Goal: Task Accomplishment & Management: Complete application form

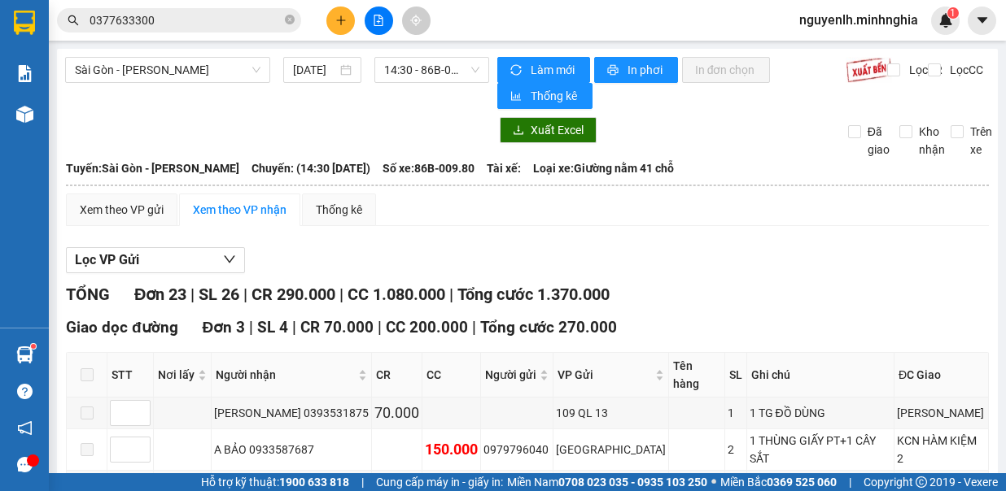
scroll to position [488, 0]
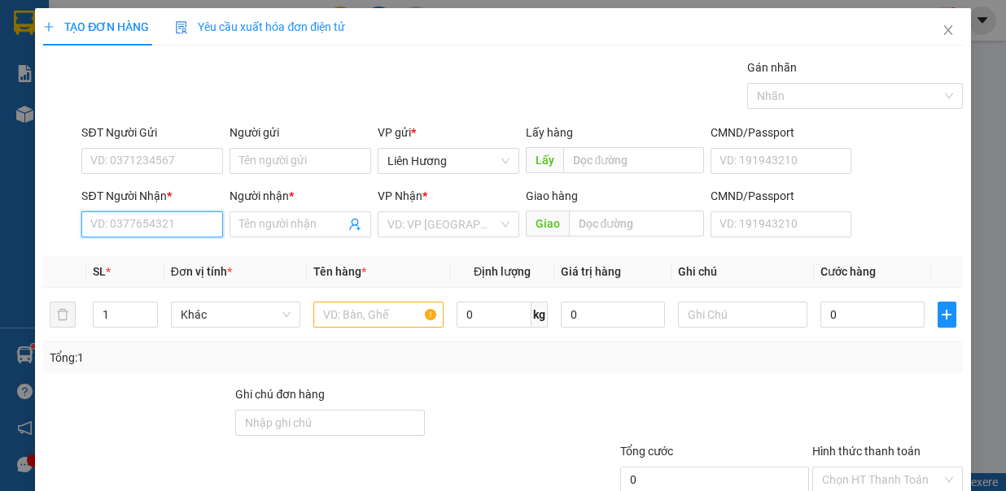
click at [151, 224] on input "SĐT Người Nhận *" at bounding box center [152, 225] width 142 height 26
type input "0363825783"
click at [162, 251] on div "0363825783 - NGUYÊN" at bounding box center [150, 256] width 120 height 18
type input "NGUYÊN"
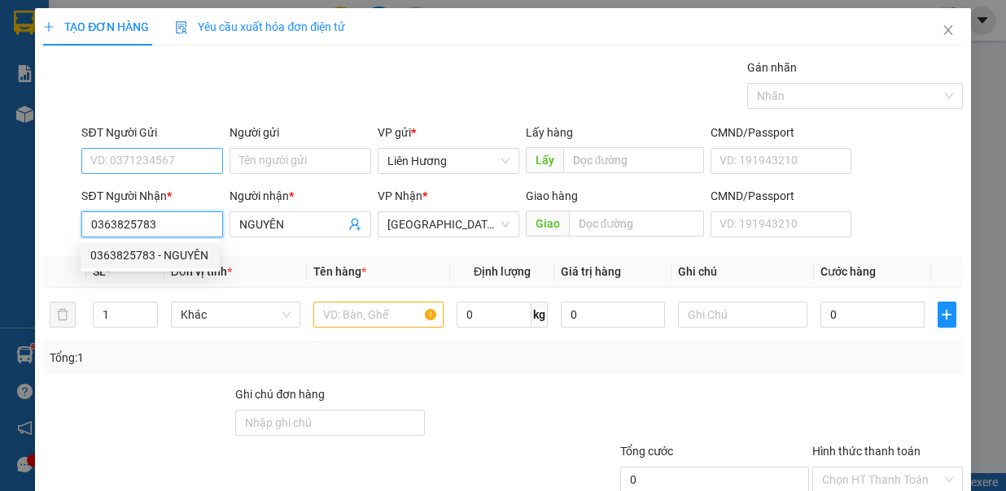
type input "0363825783"
click at [192, 151] on input "SĐT Người Gửi" at bounding box center [152, 161] width 142 height 26
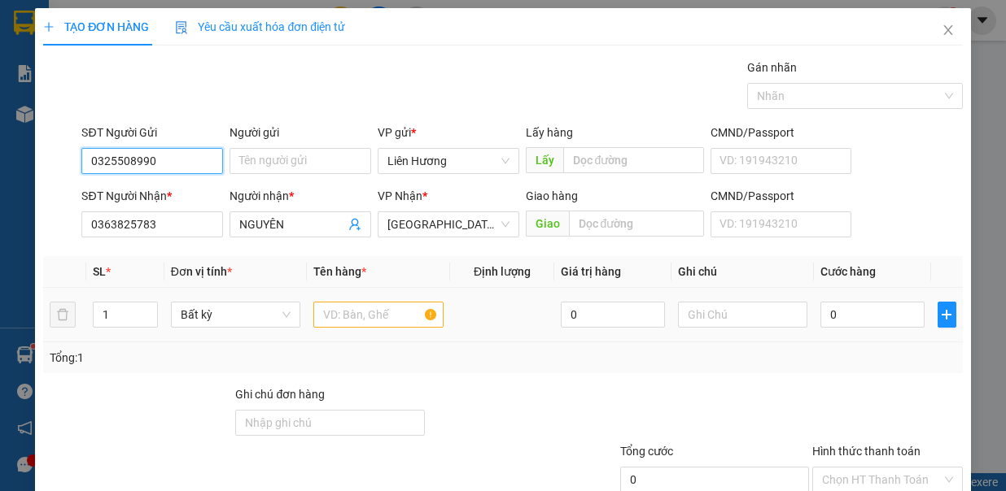
type input "0325508990"
click at [349, 312] on input "text" at bounding box center [378, 315] width 130 height 26
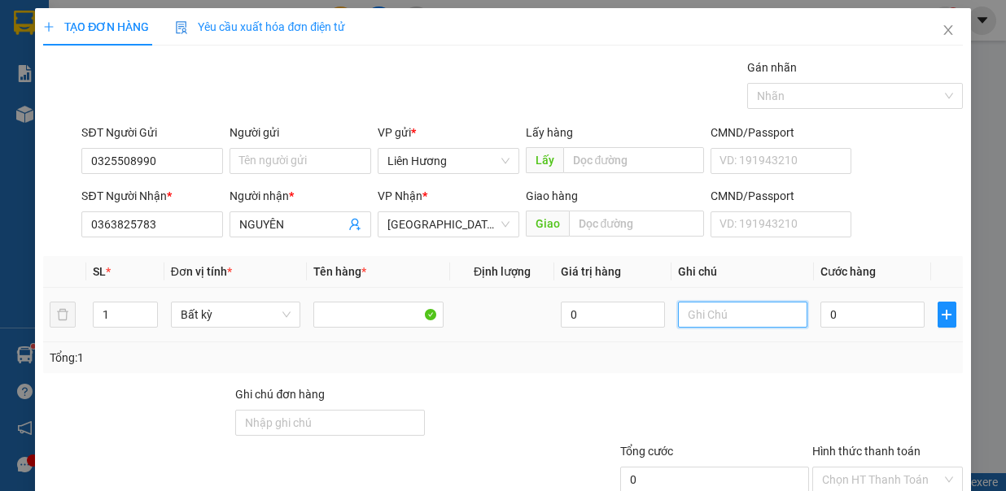
click at [698, 312] on input "text" at bounding box center [743, 315] width 130 height 26
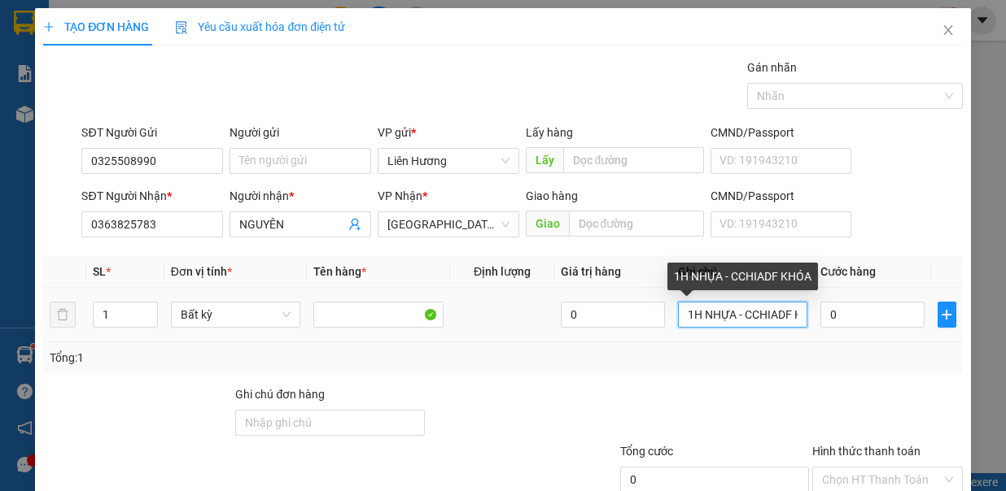
click at [749, 315] on input "1H NHỰA - CCHIADF KHÓA" at bounding box center [743, 315] width 130 height 26
type input "1H NHỰA - CHÌA KHÓA"
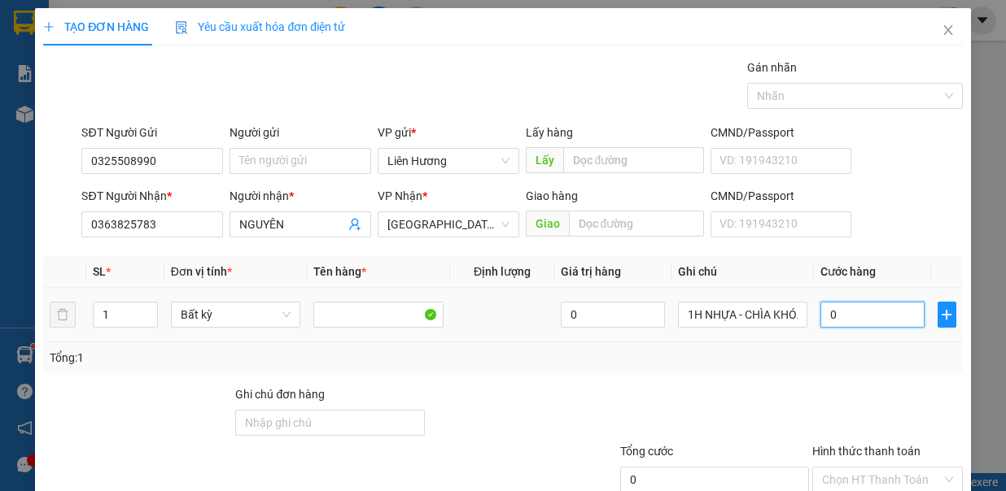
click at [855, 314] on input "0" at bounding box center [872, 315] width 104 height 26
type input "3"
type input "30"
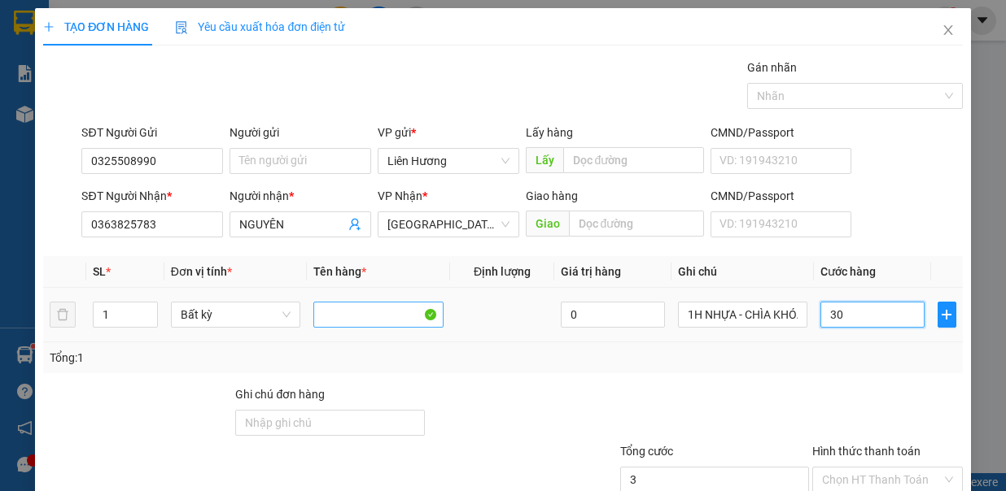
type input "30"
type input "30.000"
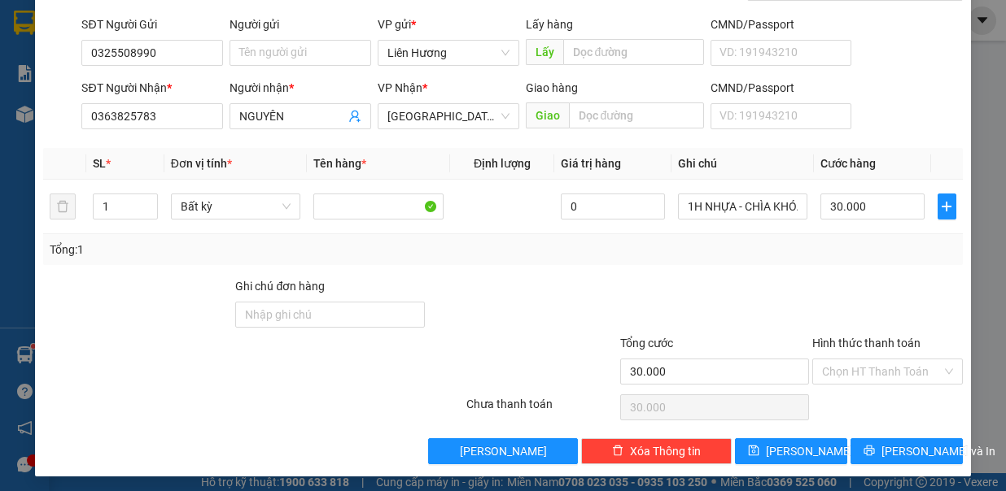
click at [863, 373] on input "Hình thức thanh toán" at bounding box center [882, 372] width 120 height 24
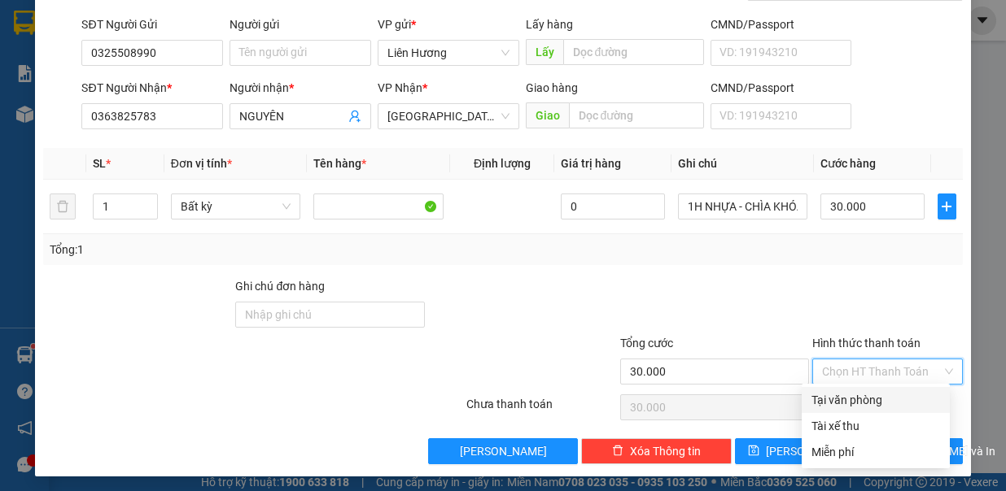
click at [863, 400] on div "Tại văn phòng" at bounding box center [875, 400] width 129 height 18
type input "0"
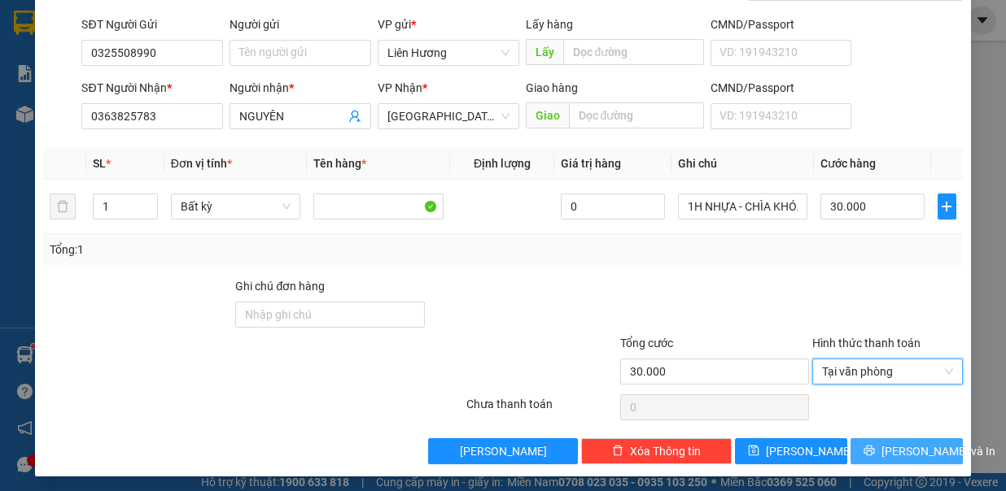
click at [897, 444] on span "Lưu và In" at bounding box center [938, 452] width 114 height 18
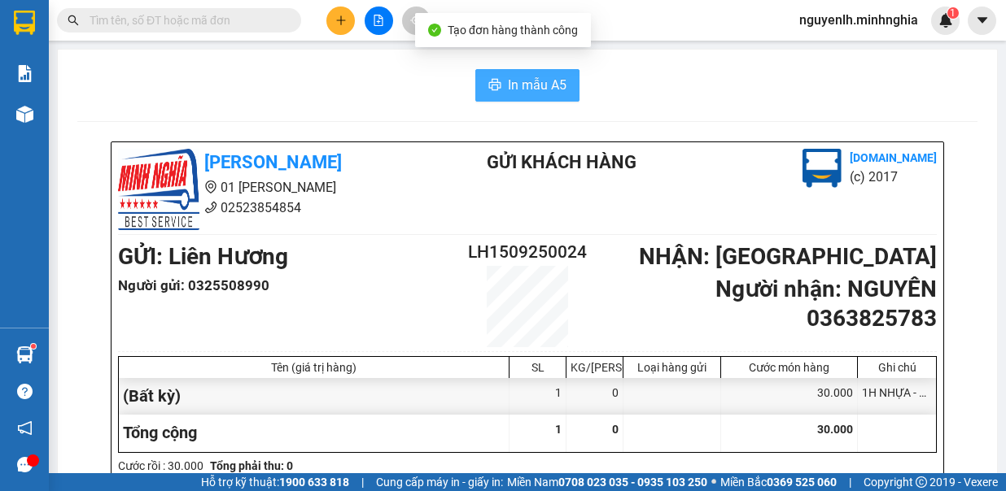
click at [513, 90] on span "In mẫu A5" at bounding box center [537, 85] width 59 height 20
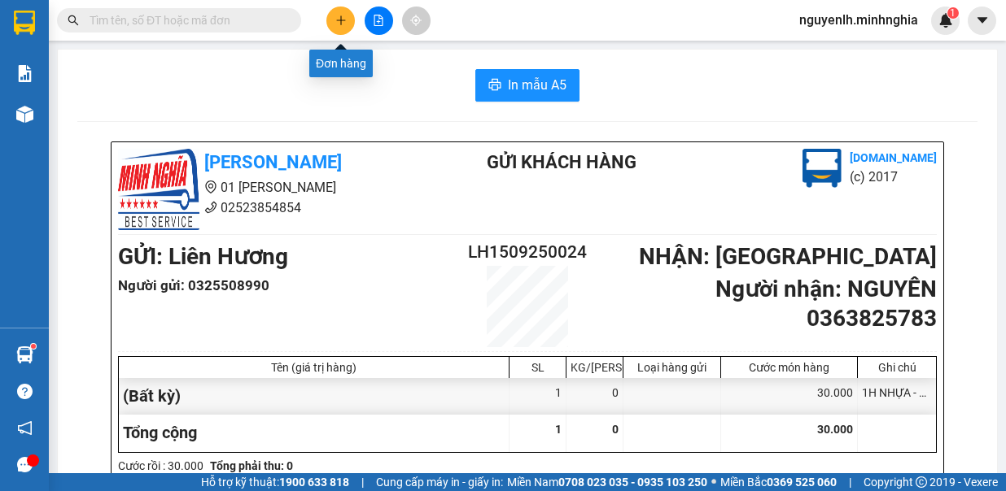
click at [342, 26] on button at bounding box center [340, 21] width 28 height 28
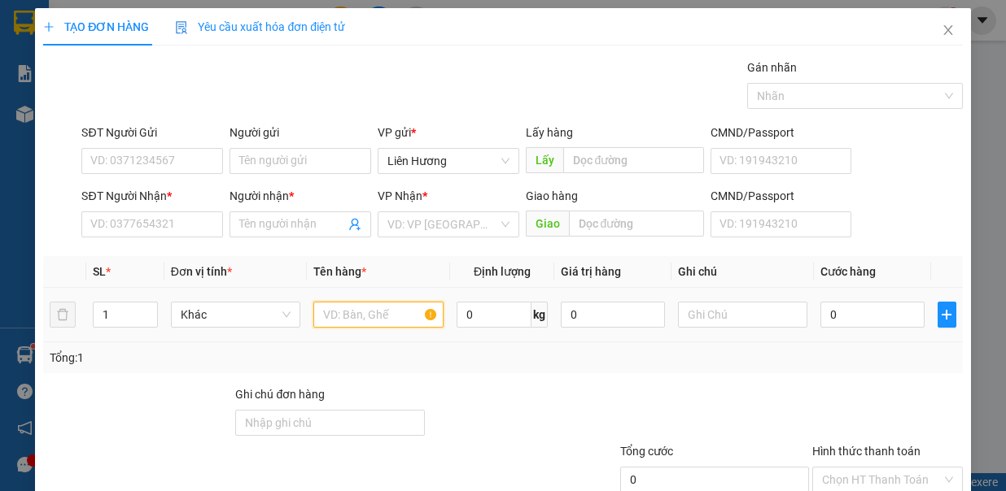
click at [373, 312] on input "text" at bounding box center [378, 315] width 130 height 26
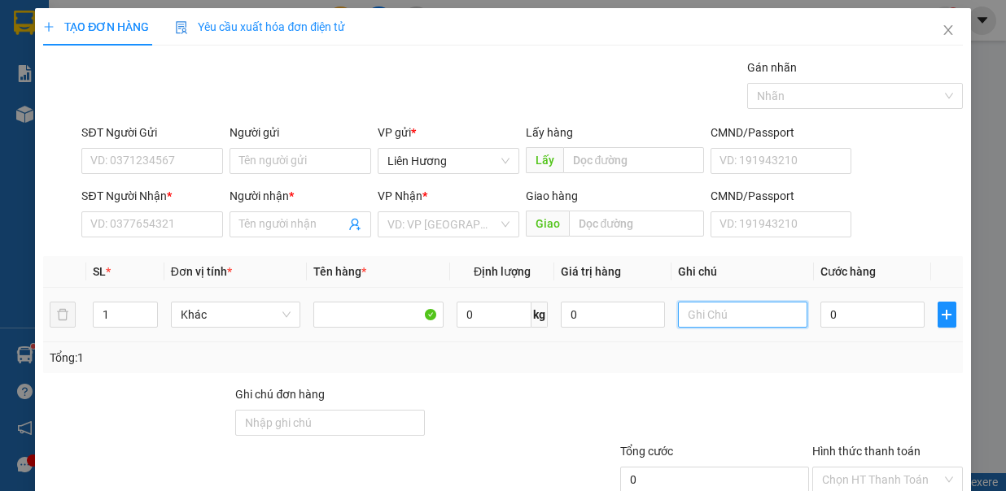
click at [688, 308] on input "text" at bounding box center [743, 315] width 130 height 26
type input "1TX - Đ.ĂN"
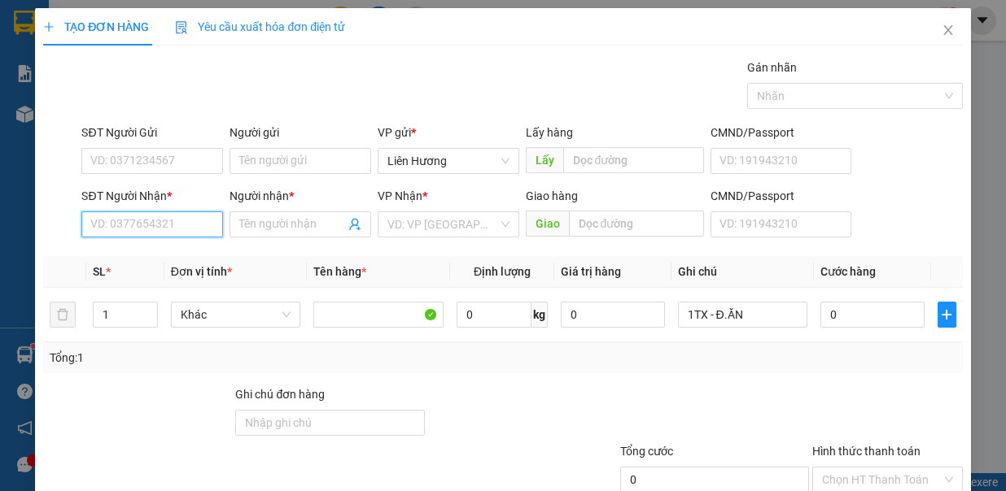
click at [142, 223] on input "SĐT Người Nhận *" at bounding box center [152, 225] width 142 height 26
click at [194, 270] on body "Kết quả tìm kiếm ( 82 ) Bộ lọc Mã ĐH Trạng thái Món hàng Tổng cước Chưa cước Ng…" at bounding box center [503, 245] width 1006 height 491
click at [196, 260] on div "0868579819 - THƯ" at bounding box center [150, 256] width 120 height 18
type input "0868579819"
type input "THƯ"
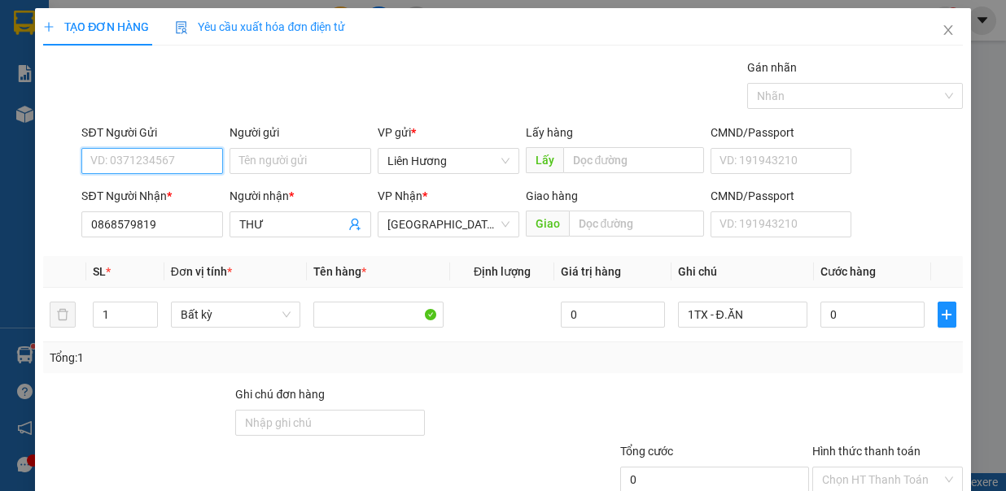
click at [211, 166] on input "SĐT Người Gửi" at bounding box center [152, 161] width 142 height 26
click at [185, 188] on div "0819031790" at bounding box center [150, 192] width 120 height 18
type input "0819031790"
click at [853, 311] on input "0" at bounding box center [872, 315] width 104 height 26
type input "4"
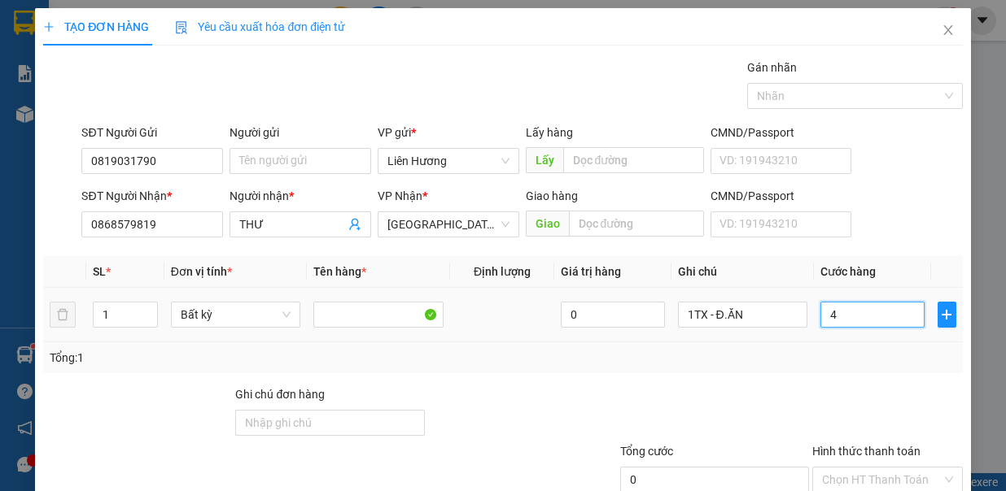
type input "4"
type input "40"
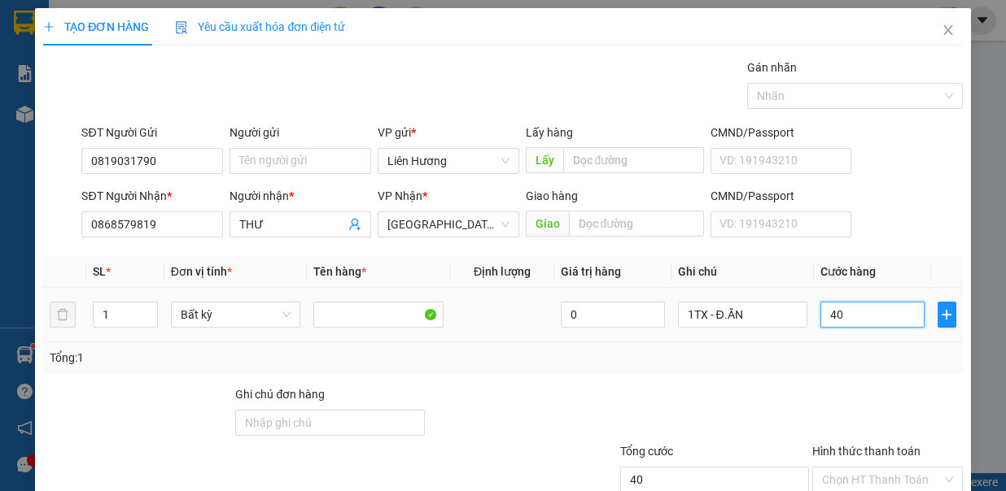
type input "40.000"
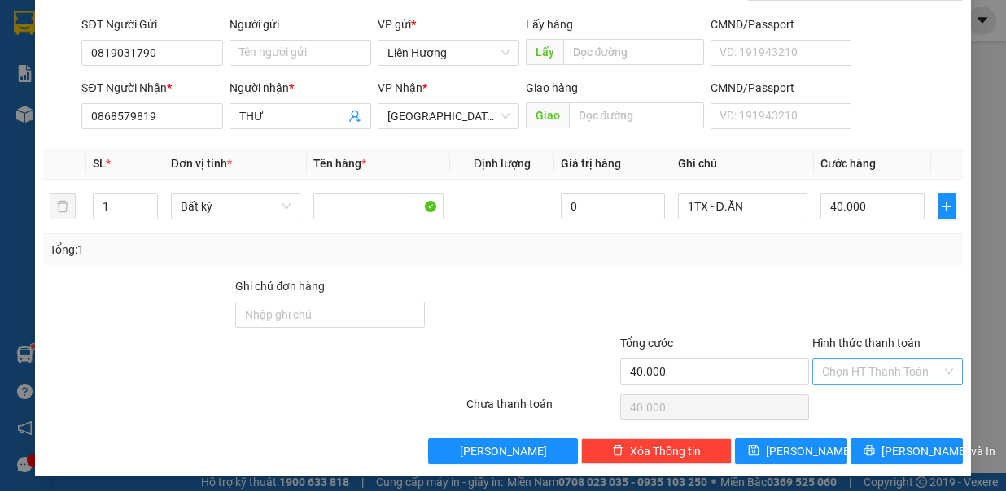
drag, startPoint x: 889, startPoint y: 355, endPoint x: 904, endPoint y: 378, distance: 28.2
click at [889, 360] on input "Hình thức thanh toán" at bounding box center [882, 372] width 120 height 24
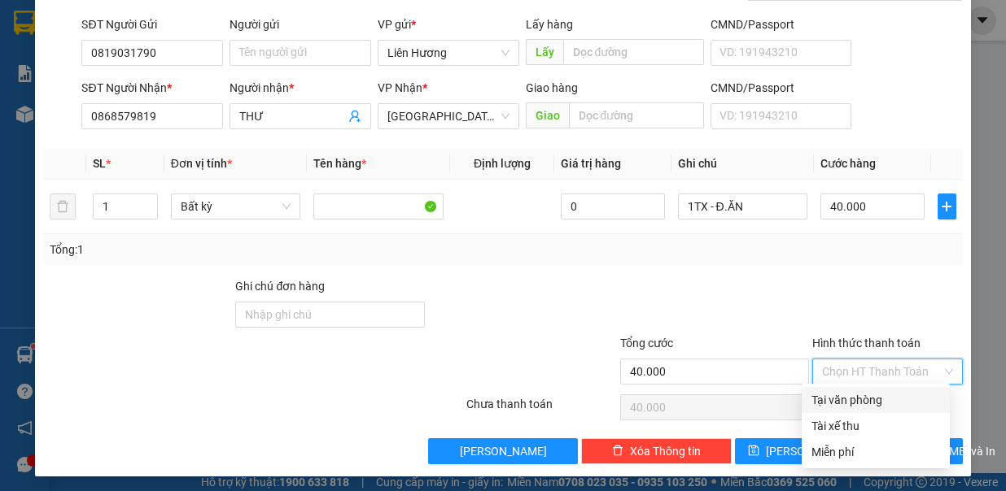
click at [880, 398] on div "Tại văn phòng" at bounding box center [875, 400] width 129 height 18
type input "0"
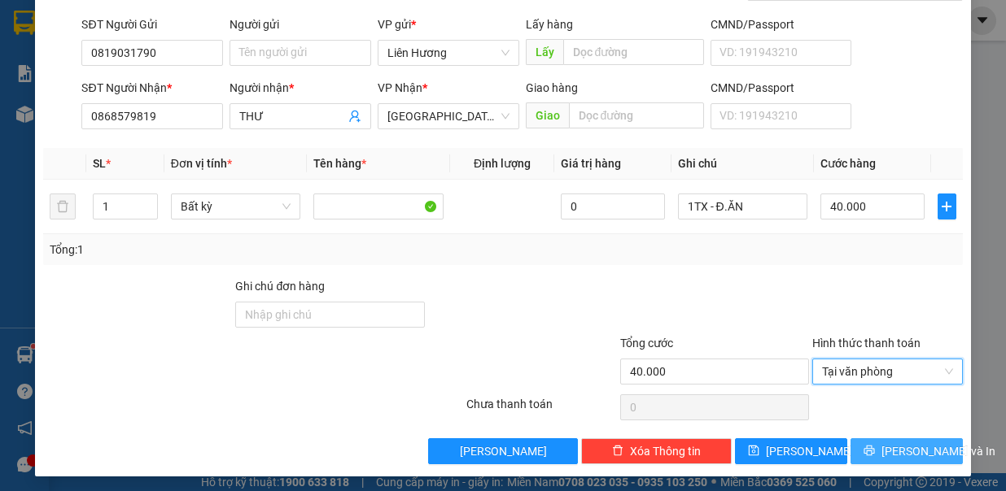
drag, startPoint x: 908, startPoint y: 453, endPoint x: 905, endPoint y: 436, distance: 17.4
click at [906, 452] on span "Lưu và In" at bounding box center [938, 452] width 114 height 18
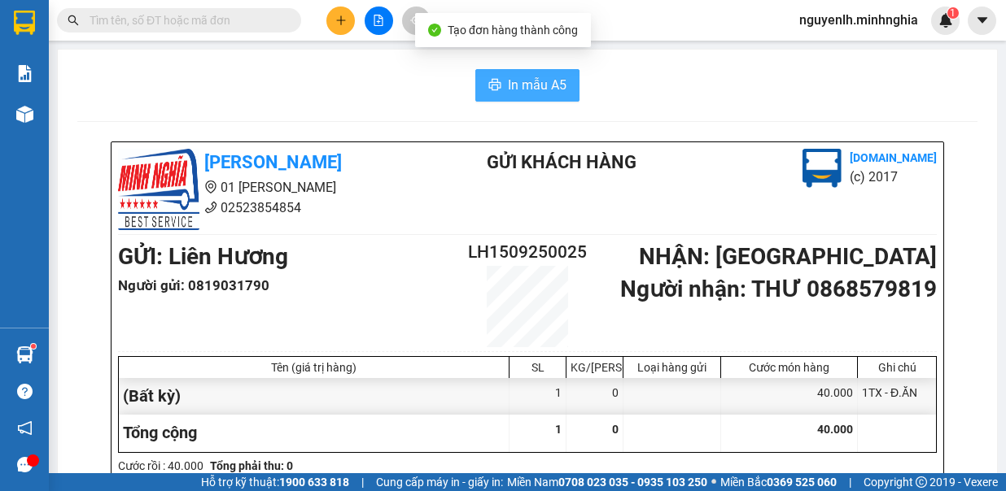
click at [529, 72] on button "In mẫu A5" at bounding box center [527, 85] width 104 height 33
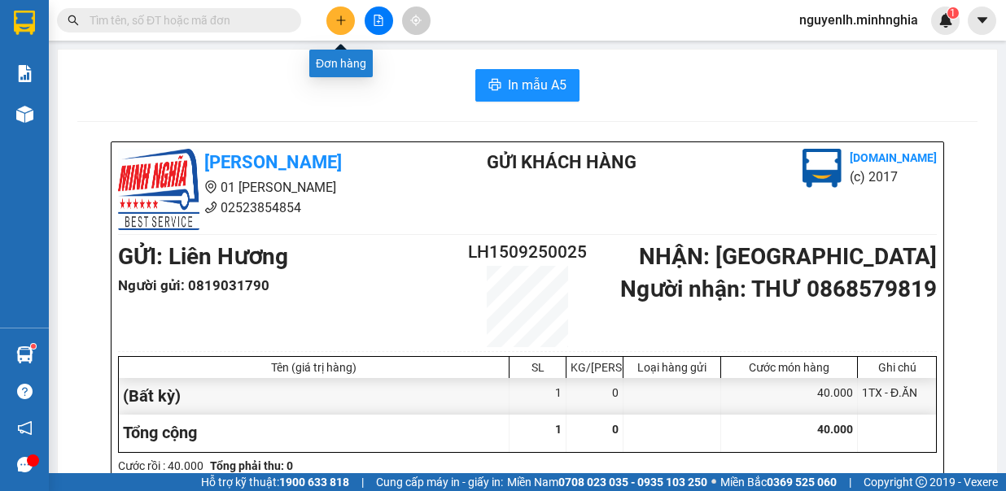
click at [343, 30] on button at bounding box center [340, 21] width 28 height 28
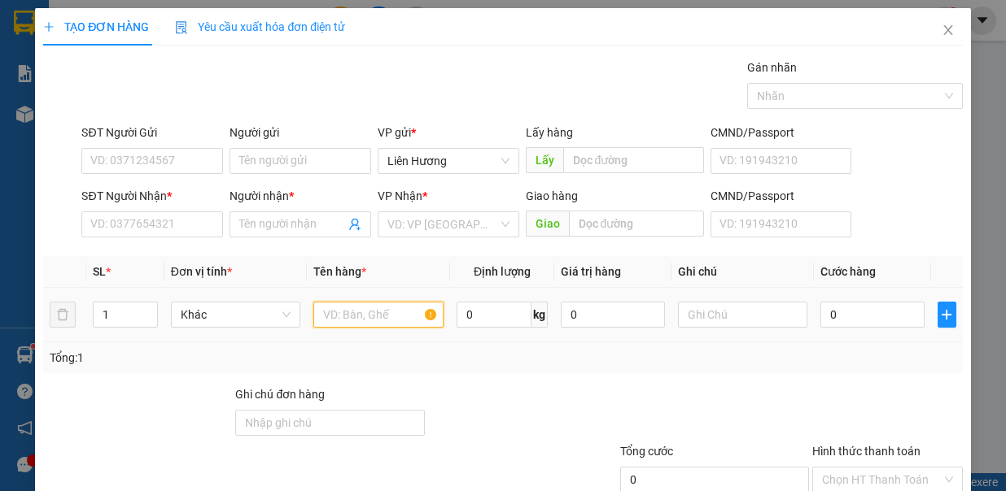
click at [351, 310] on input "text" at bounding box center [378, 315] width 130 height 26
click at [146, 312] on span "Decrease Value" at bounding box center [148, 319] width 18 height 15
click at [148, 308] on icon "up" at bounding box center [149, 311] width 6 height 6
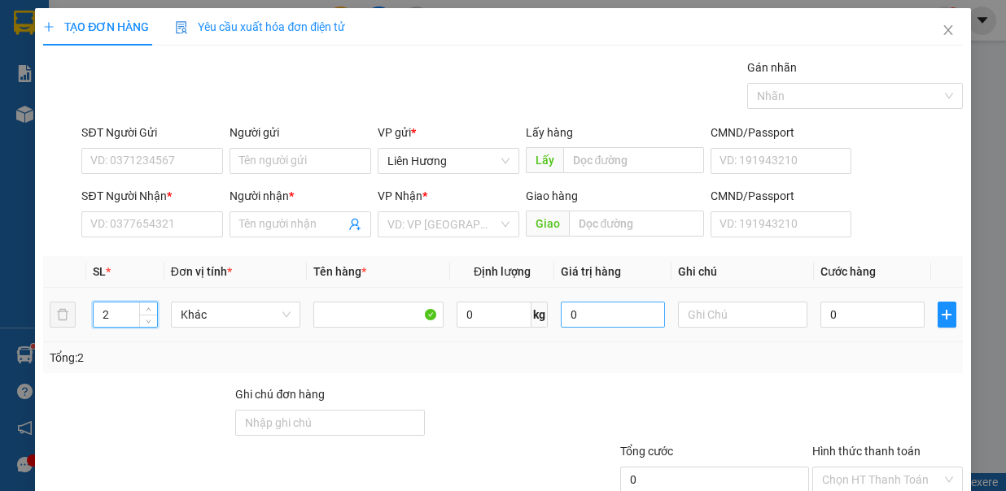
click at [150, 306] on span "up" at bounding box center [149, 310] width 10 height 10
type input "3"
click at [698, 317] on input "text" at bounding box center [743, 315] width 130 height 26
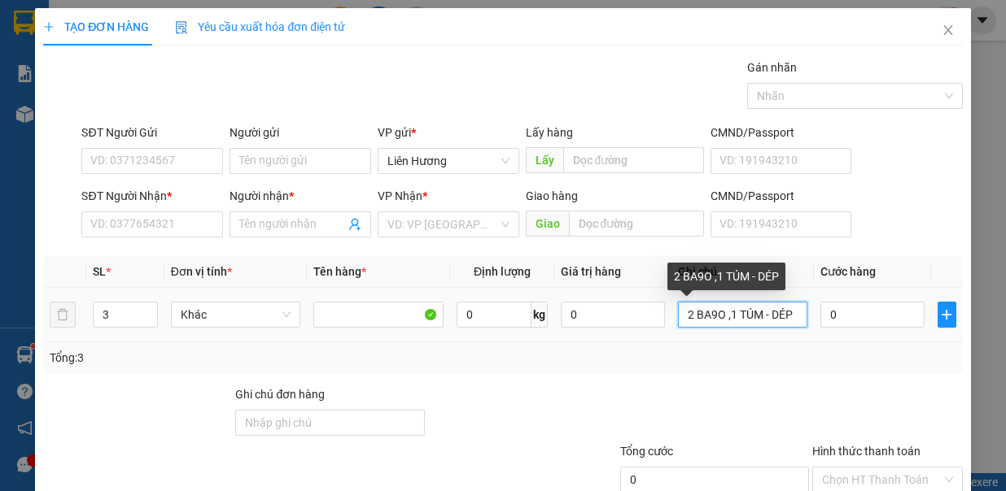
click at [705, 313] on input "2 BA9O ,1 TÚM - DÉP" at bounding box center [743, 315] width 130 height 26
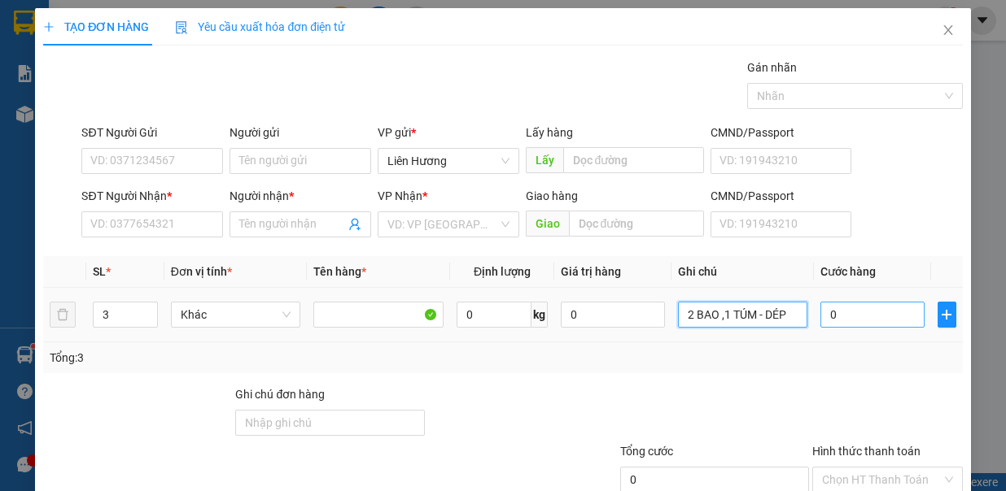
type input "2 BAO ,1 TÚM - DÉP"
click at [846, 312] on input "0" at bounding box center [872, 315] width 104 height 26
type input "1"
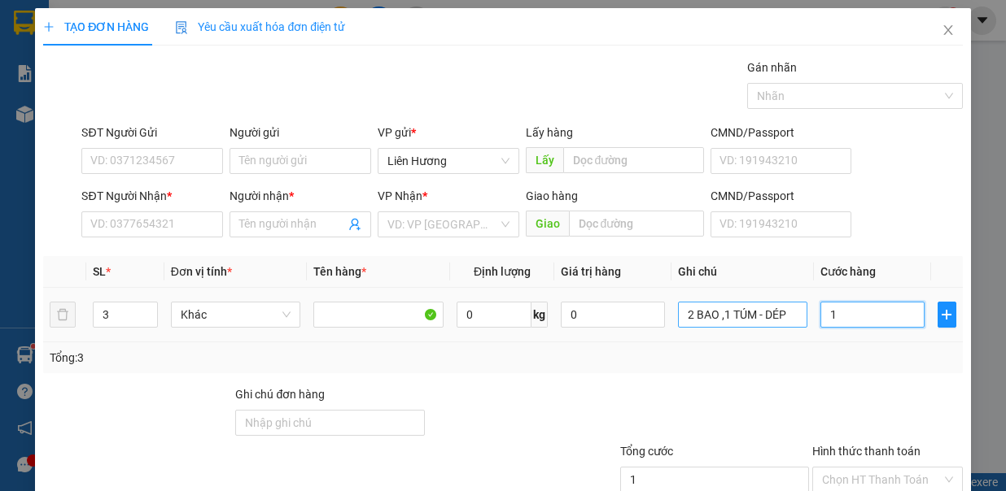
type input "13"
type input "130"
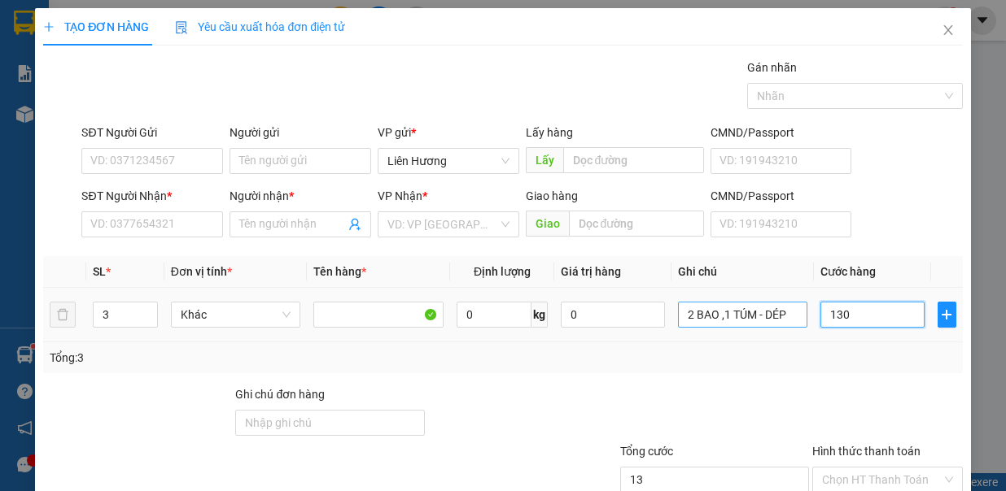
type input "130"
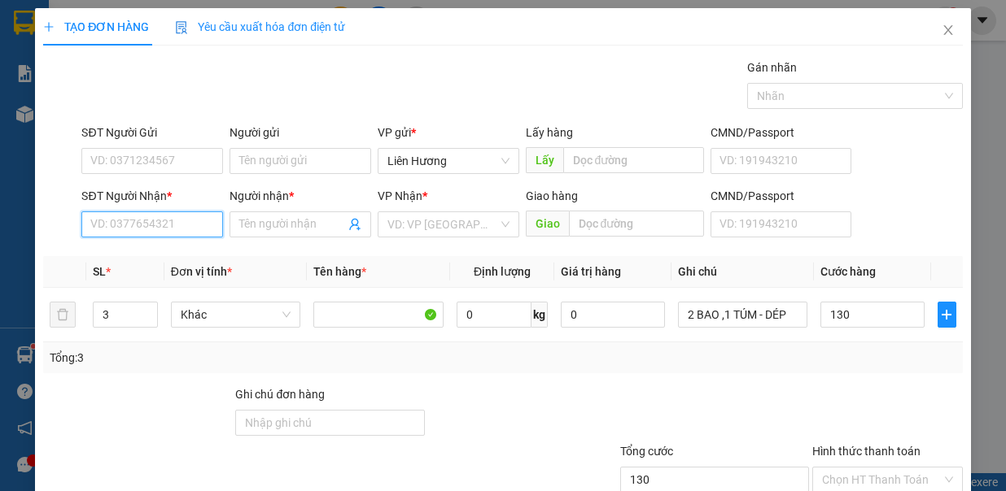
click at [152, 228] on input "SĐT Người Nhận *" at bounding box center [152, 225] width 142 height 26
type input "130.000"
click at [166, 251] on div "0908557745 - CHIẾN" at bounding box center [150, 256] width 120 height 18
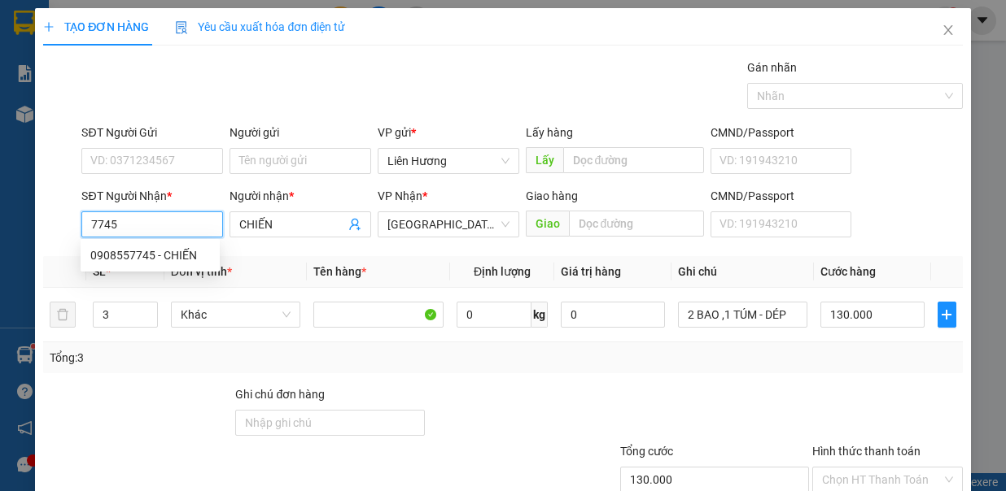
type input "0908557745"
type input "CHIẾN"
type input "0908557745"
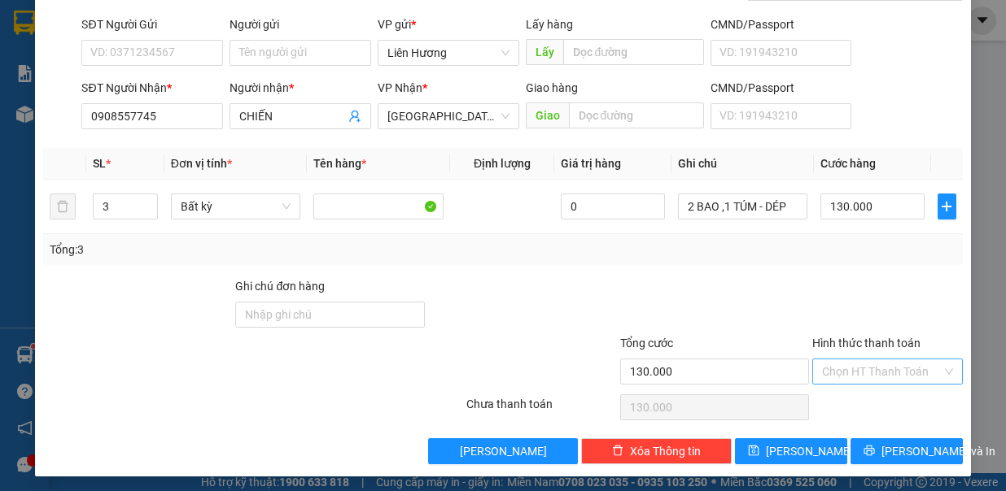
click at [874, 361] on input "Hình thức thanh toán" at bounding box center [882, 372] width 120 height 24
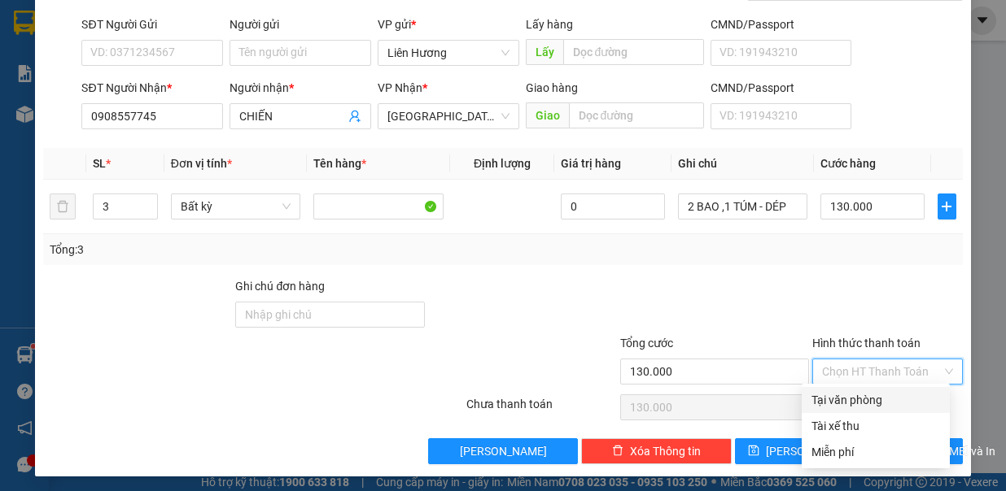
click at [881, 401] on div "Tại văn phòng" at bounding box center [875, 400] width 129 height 18
type input "0"
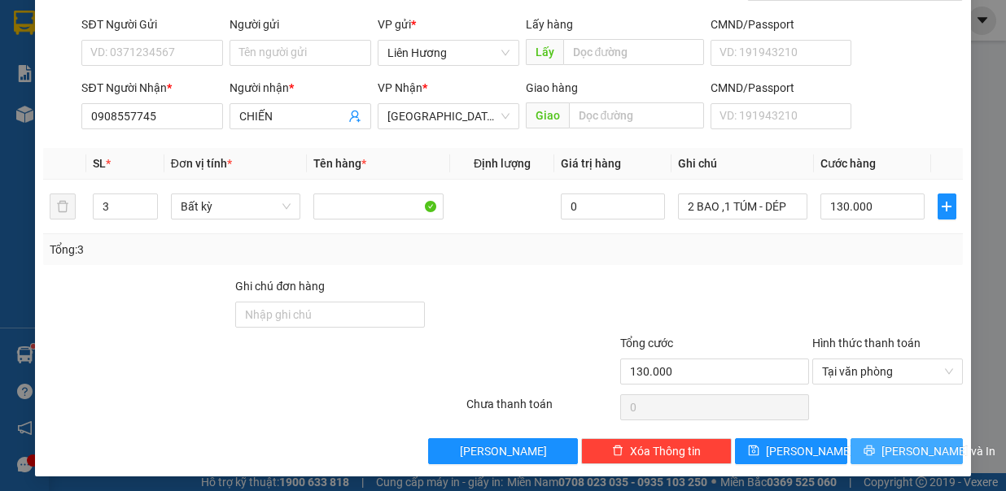
click at [885, 443] on span "Lưu và In" at bounding box center [938, 452] width 114 height 18
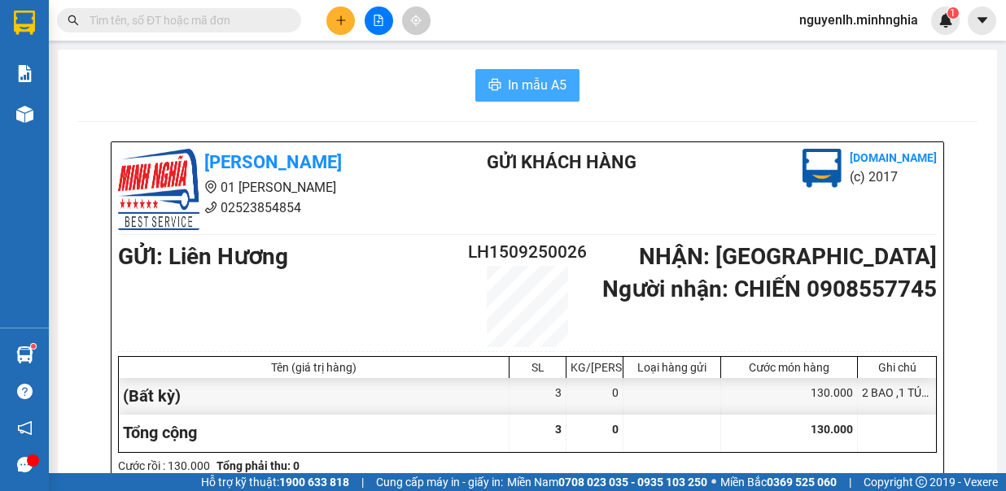
click at [531, 84] on span "In mẫu A5" at bounding box center [537, 85] width 59 height 20
click at [287, 22] on span at bounding box center [290, 20] width 10 height 18
click at [259, 23] on input "text" at bounding box center [186, 20] width 192 height 18
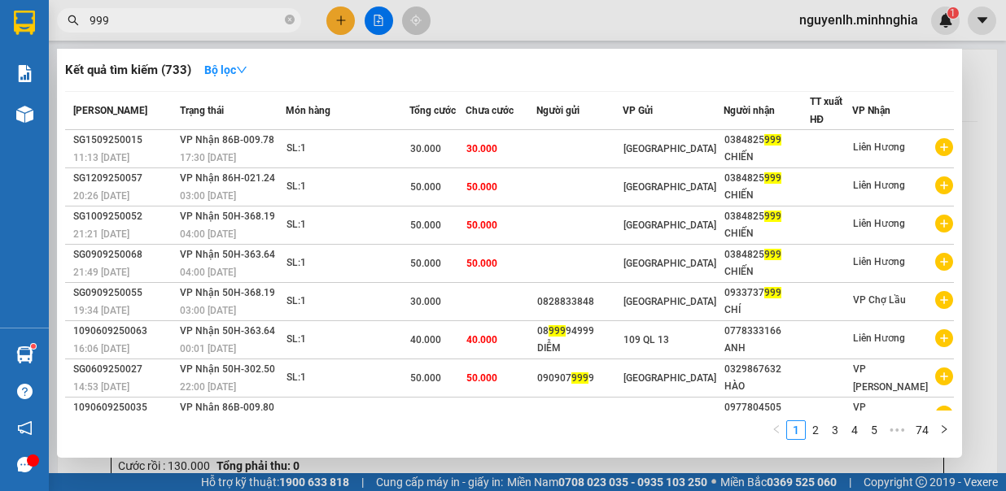
type input "999"
click at [338, 22] on div at bounding box center [503, 245] width 1006 height 491
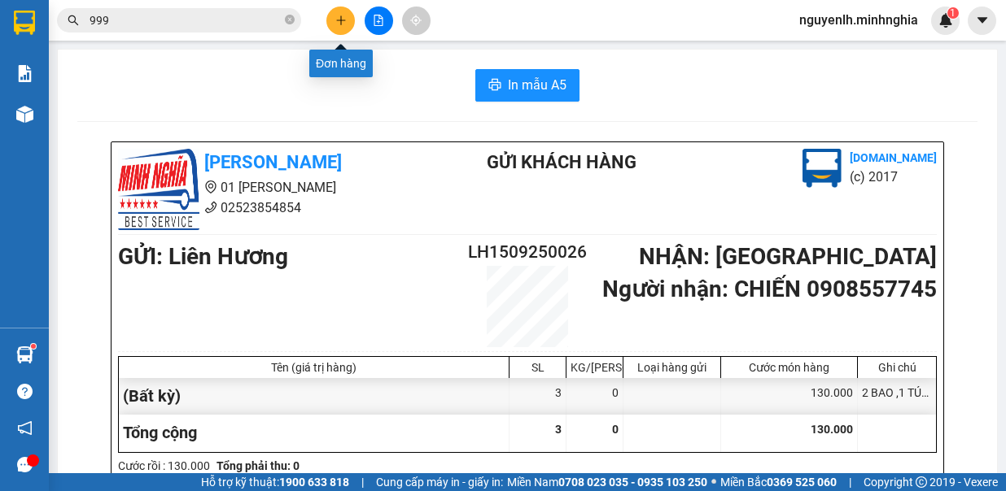
click at [335, 18] on icon "plus" at bounding box center [340, 20] width 11 height 11
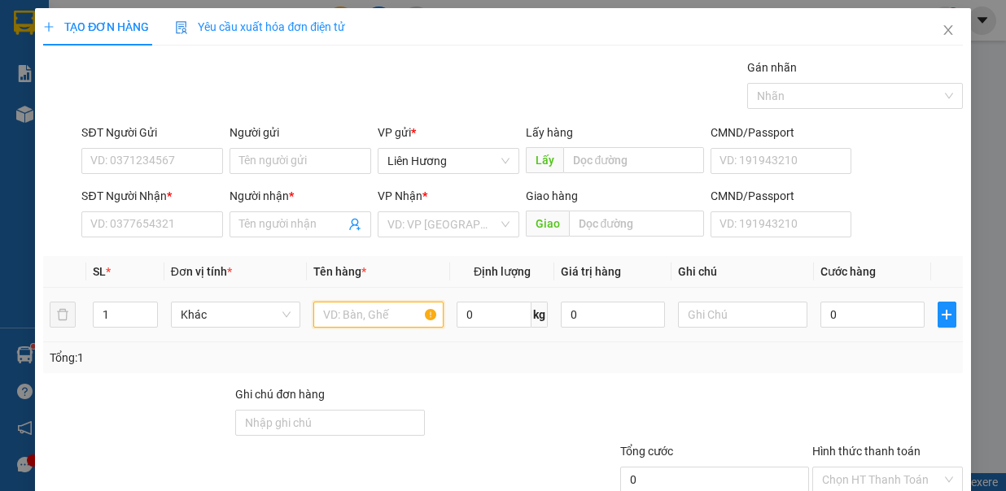
click at [399, 313] on input "text" at bounding box center [378, 315] width 130 height 26
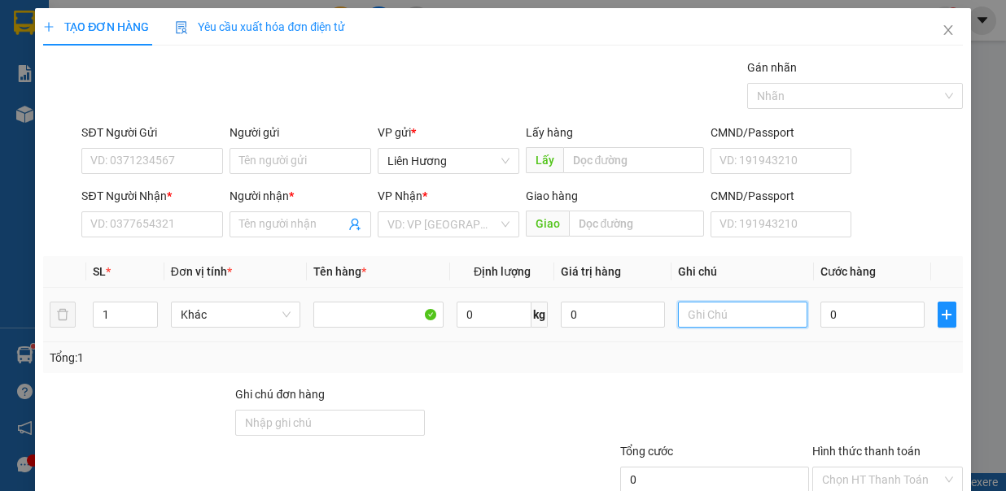
click at [703, 312] on input "text" at bounding box center [743, 315] width 130 height 26
type input "1TX - CÁ"
click at [862, 320] on input "0" at bounding box center [872, 315] width 104 height 26
type input "6"
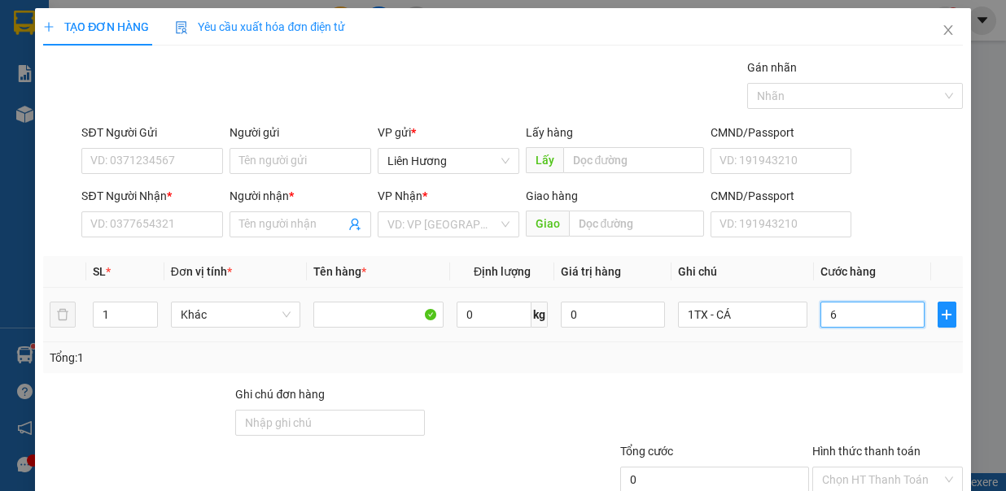
type input "6"
type input "60"
click at [177, 225] on input "SĐT Người Nhận *" at bounding box center [152, 225] width 142 height 26
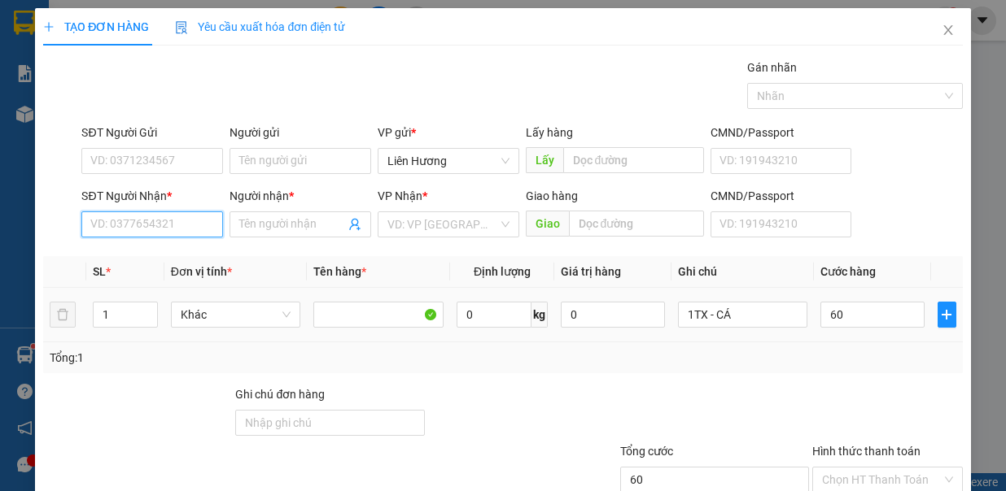
type input "60.000"
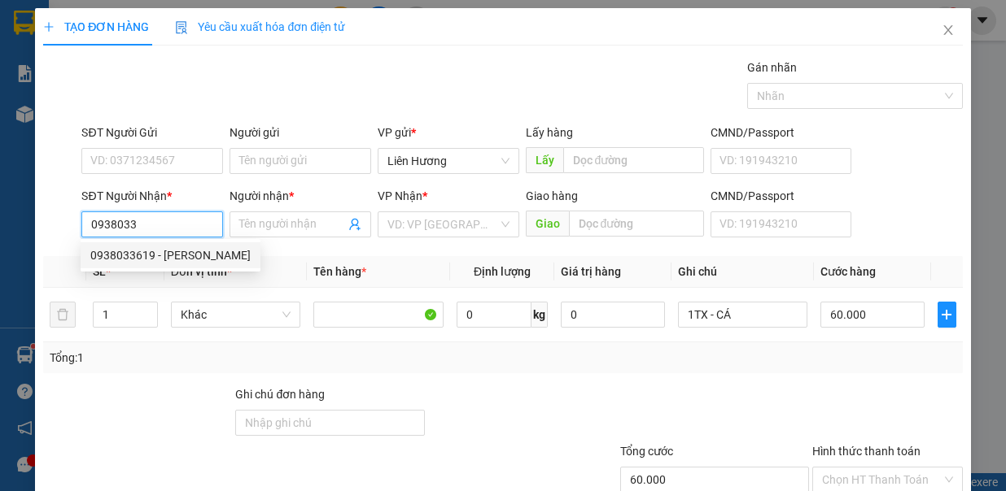
click at [173, 248] on div "0938033619 - THANH" at bounding box center [170, 256] width 160 height 18
type input "0938033619"
type input "THANH"
type input "0938033619"
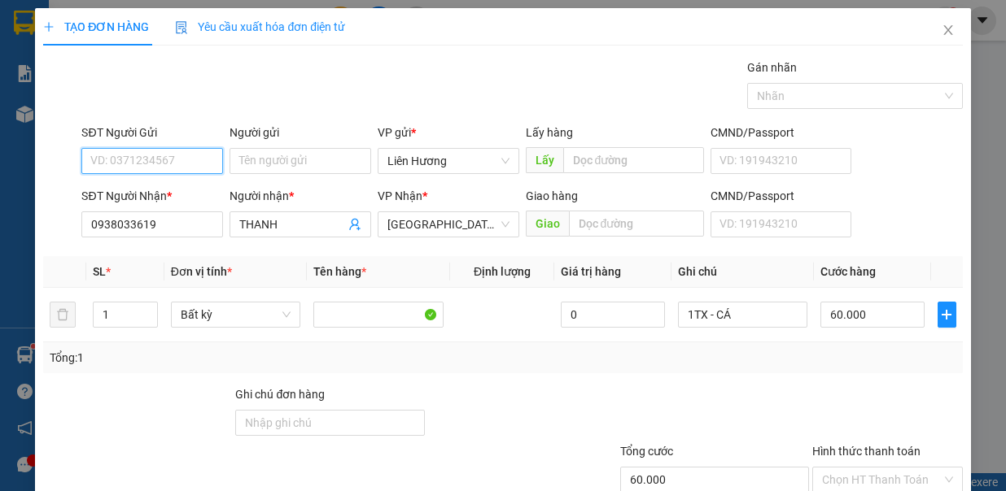
click at [178, 158] on input "SĐT Người Gửi" at bounding box center [152, 161] width 142 height 26
type input "0328543793"
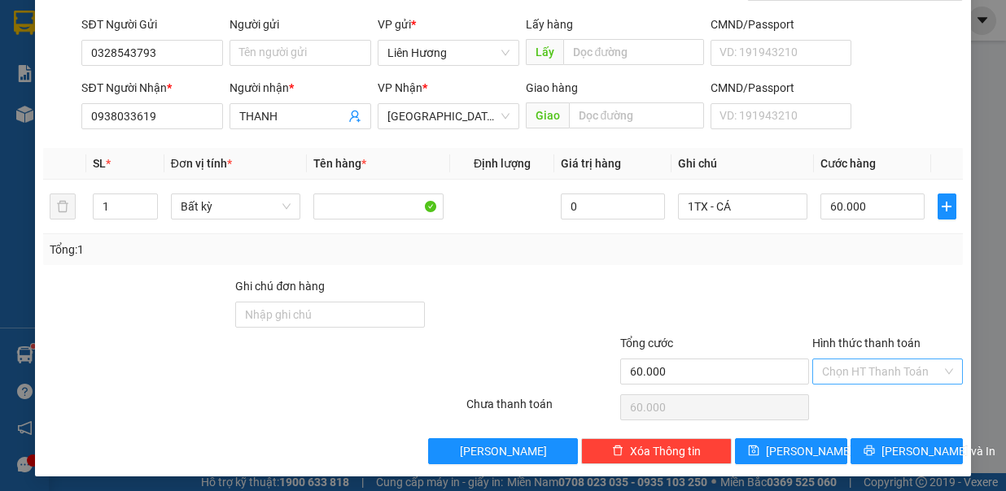
click at [833, 360] on input "Hình thức thanh toán" at bounding box center [882, 372] width 120 height 24
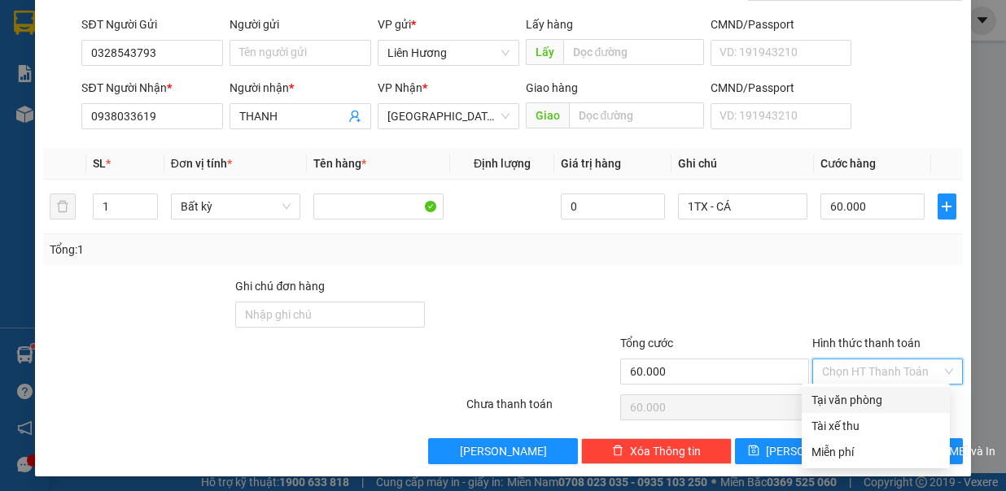
drag, startPoint x: 853, startPoint y: 397, endPoint x: 924, endPoint y: 450, distance: 88.4
click at [854, 397] on div "Tại văn phòng" at bounding box center [875, 400] width 129 height 18
type input "0"
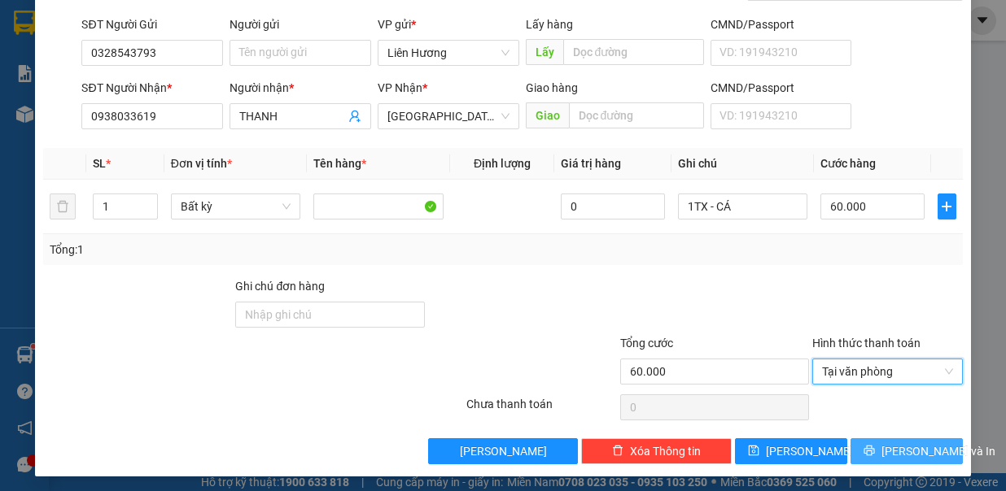
drag, startPoint x: 902, startPoint y: 439, endPoint x: 893, endPoint y: 437, distance: 10.1
click at [903, 443] on span "Lưu và In" at bounding box center [938, 452] width 114 height 18
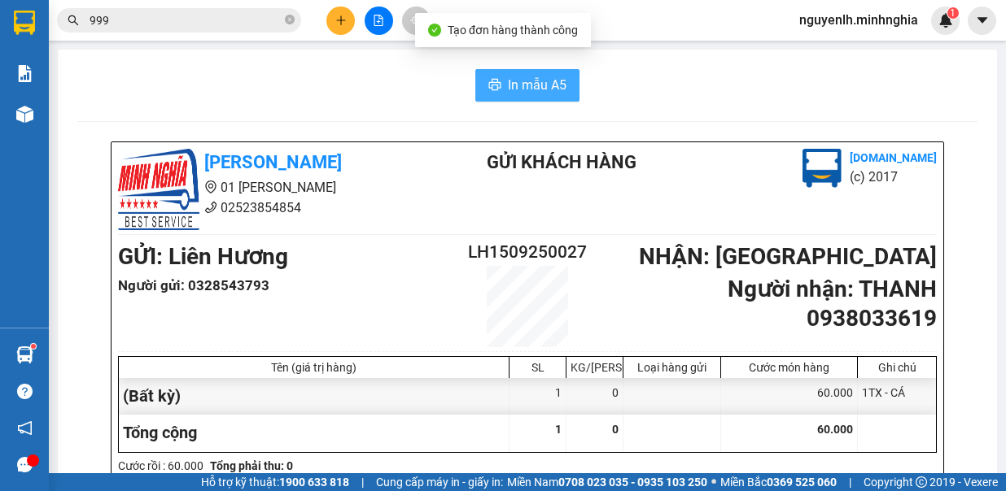
drag, startPoint x: 547, startPoint y: 91, endPoint x: 538, endPoint y: 83, distance: 12.1
click at [538, 87] on span "In mẫu A5" at bounding box center [537, 85] width 59 height 20
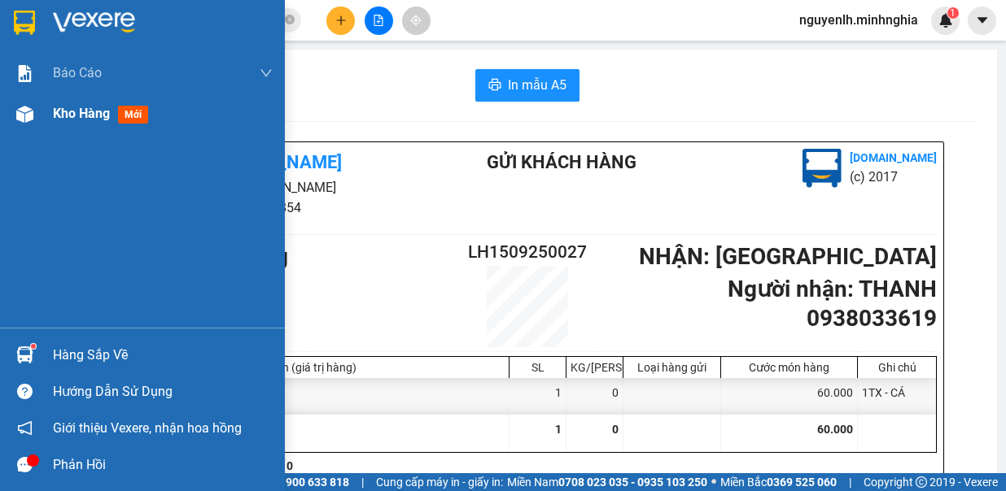
click at [50, 116] on div "Kho hàng mới" at bounding box center [142, 114] width 285 height 41
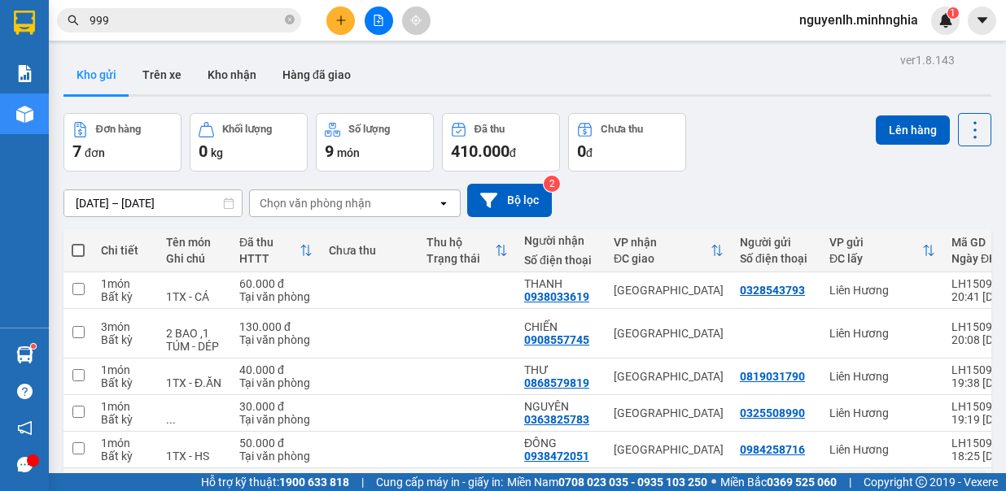
scroll to position [153, 0]
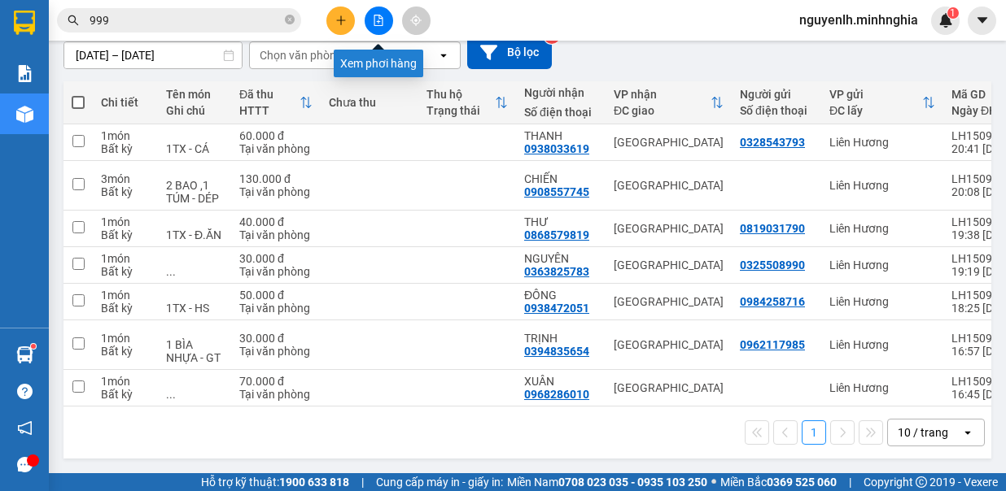
click at [369, 27] on button at bounding box center [379, 21] width 28 height 28
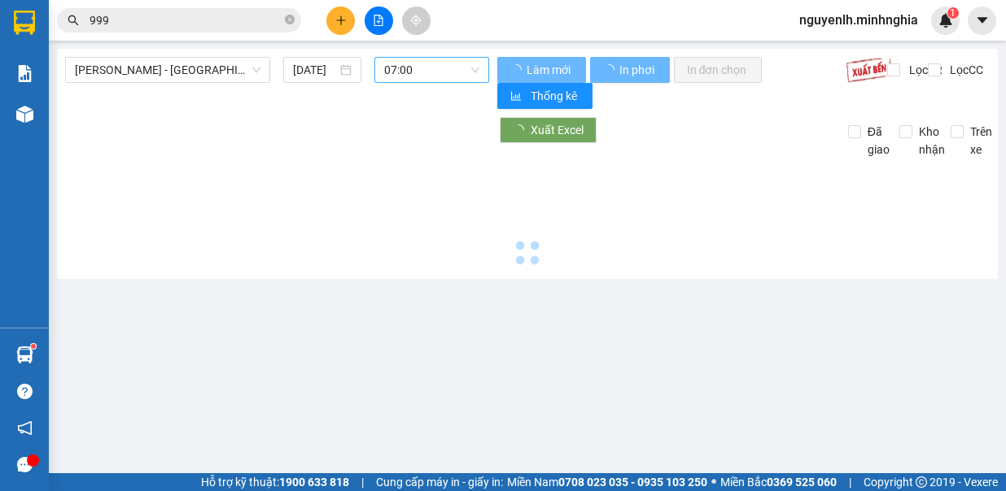
click at [413, 65] on span "07:00" at bounding box center [431, 70] width 95 height 24
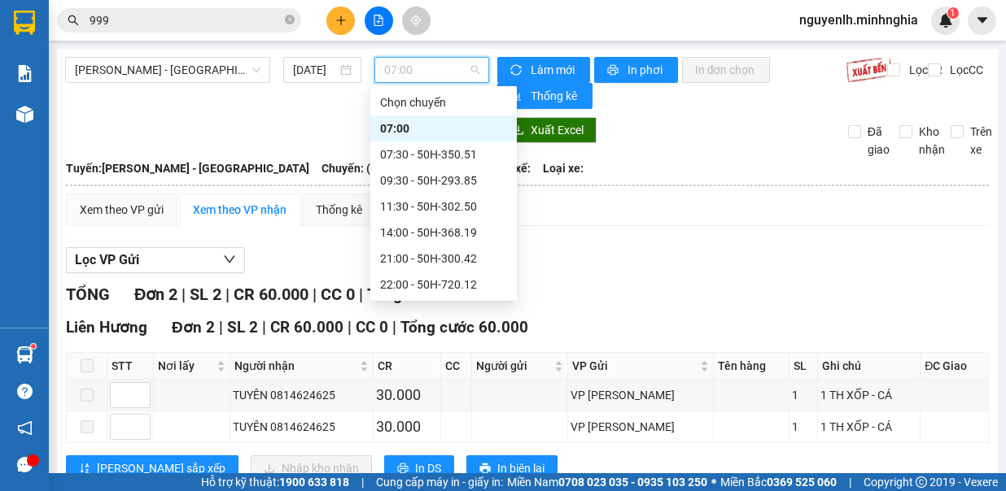
scroll to position [130, 0]
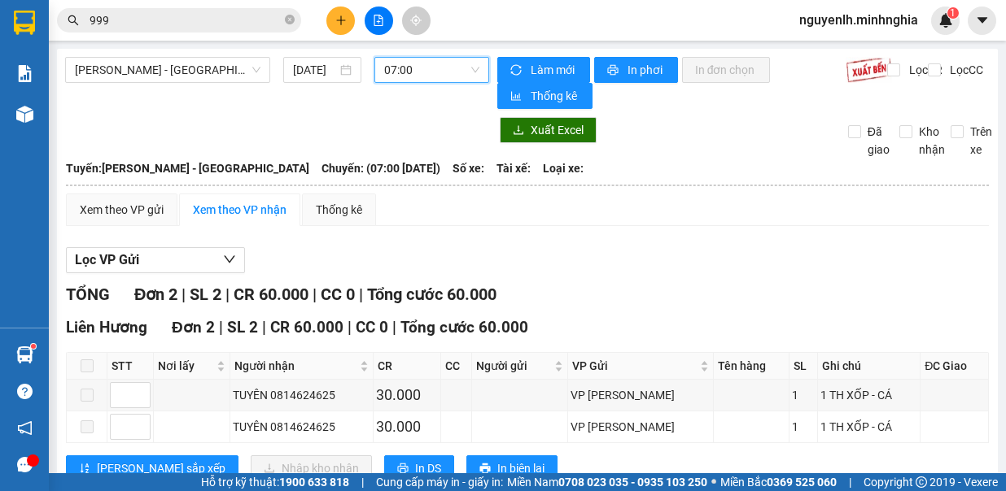
click at [404, 67] on span "07:00" at bounding box center [431, 70] width 95 height 24
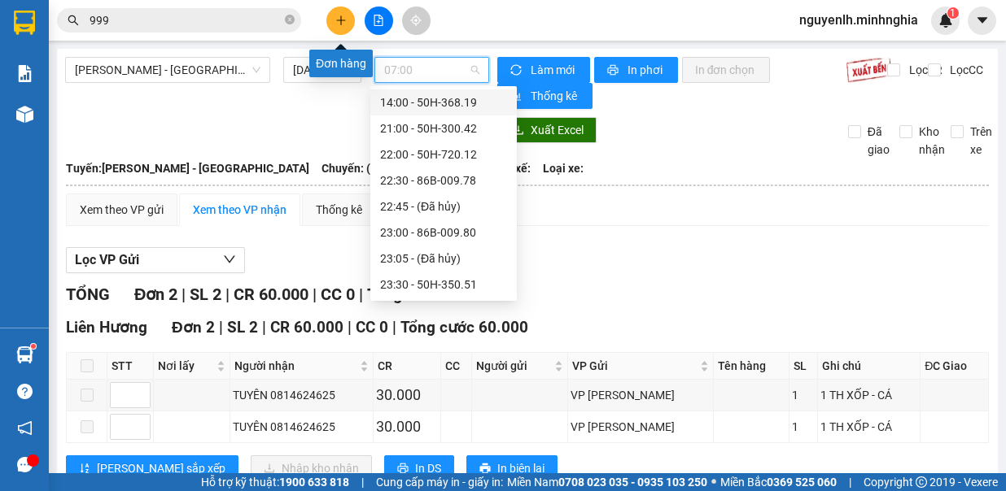
click at [347, 16] on button at bounding box center [340, 21] width 28 height 28
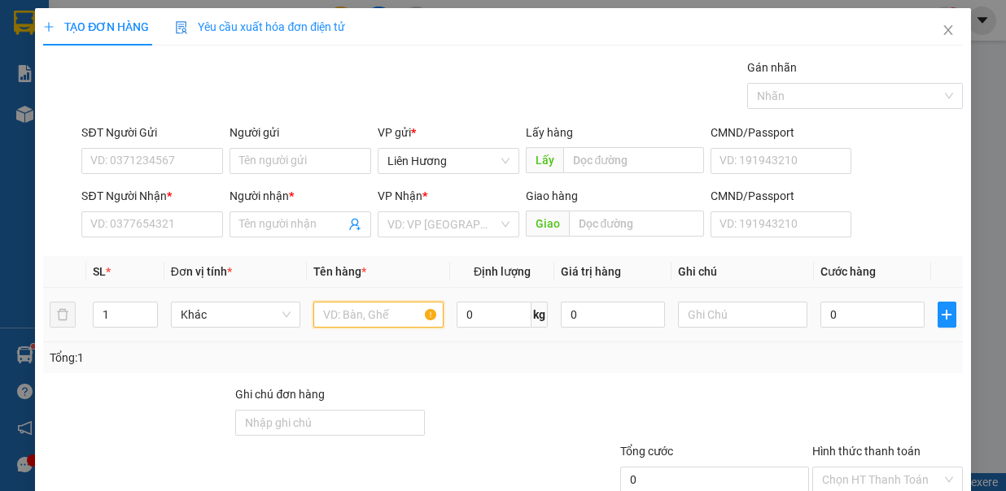
click at [359, 307] on input "text" at bounding box center [378, 315] width 130 height 26
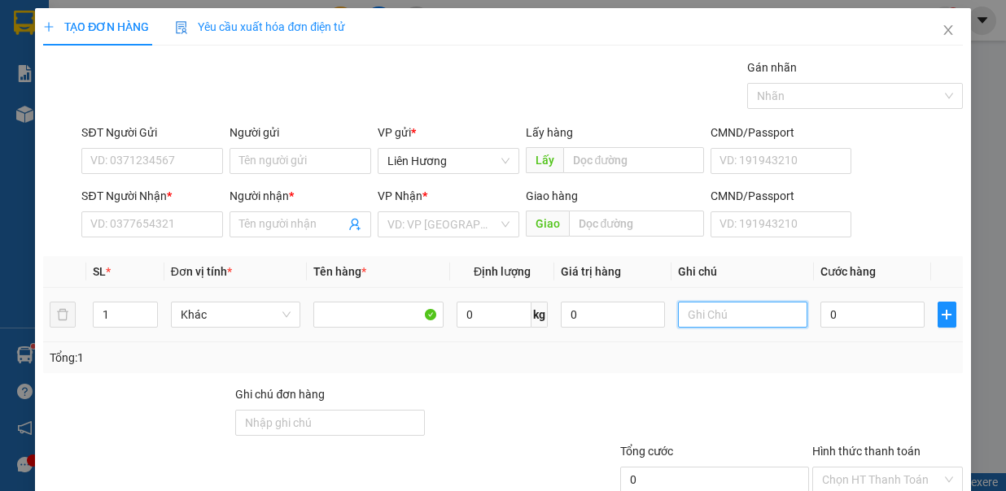
click at [749, 325] on input "text" at bounding box center [743, 315] width 130 height 26
type input "1B ĐEN - GT"
click at [836, 302] on input "0" at bounding box center [872, 315] width 104 height 26
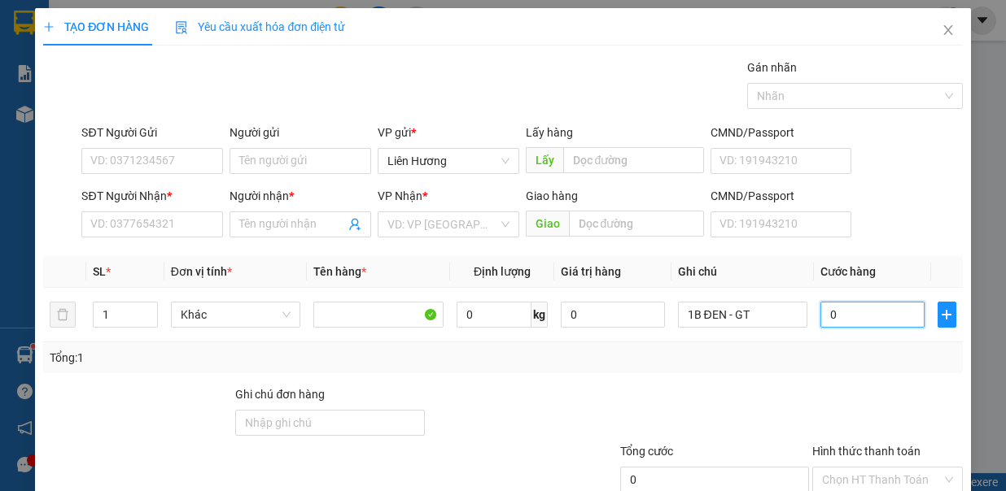
type input "3"
type input "30"
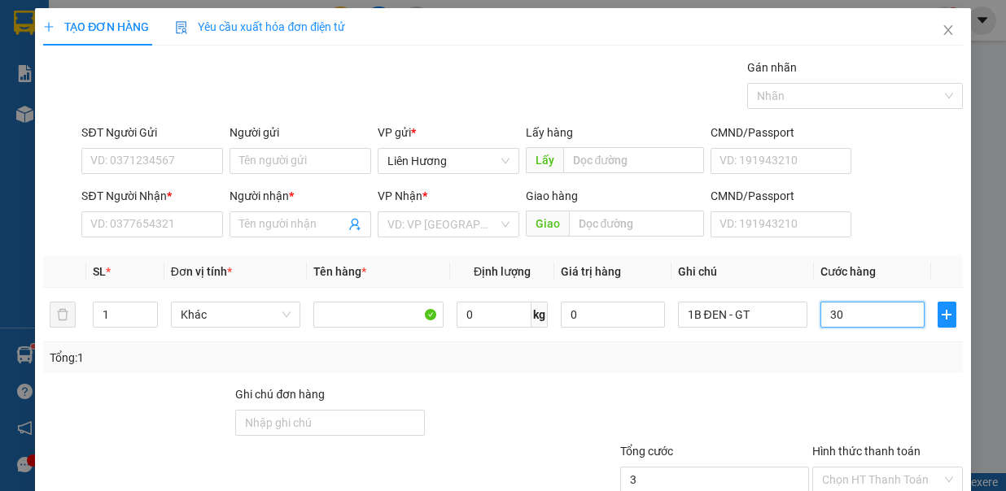
type input "30"
click at [159, 224] on input "SĐT Người Nhận *" at bounding box center [152, 225] width 142 height 26
type input "30.000"
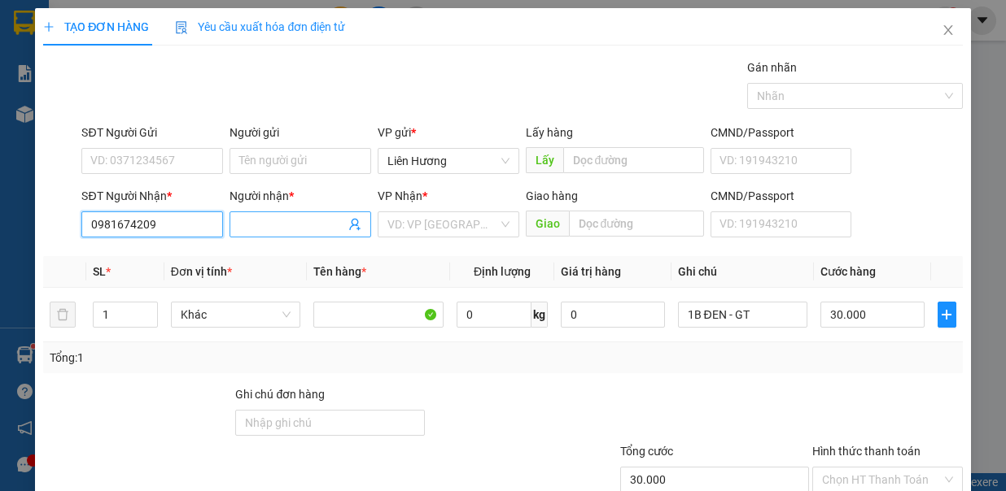
type input "0981674209"
click at [320, 222] on input "Người nhận *" at bounding box center [292, 225] width 106 height 18
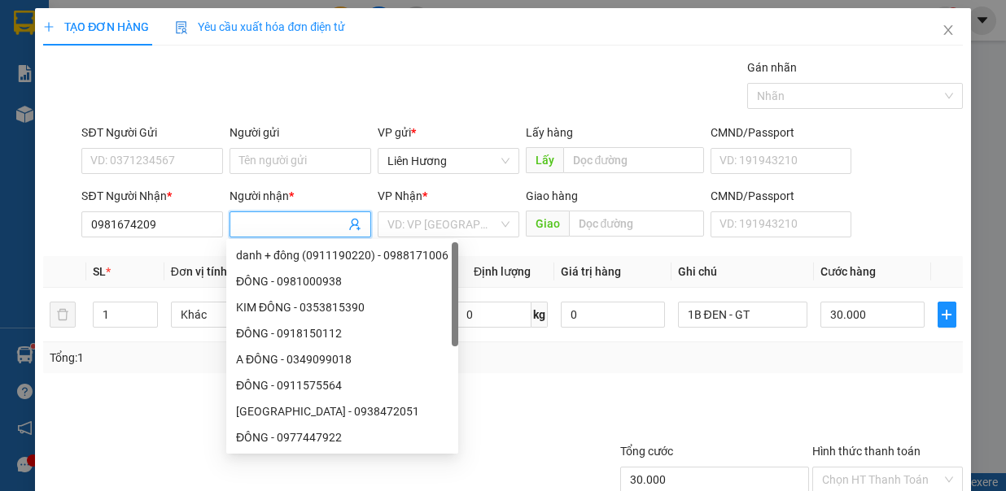
type input "D"
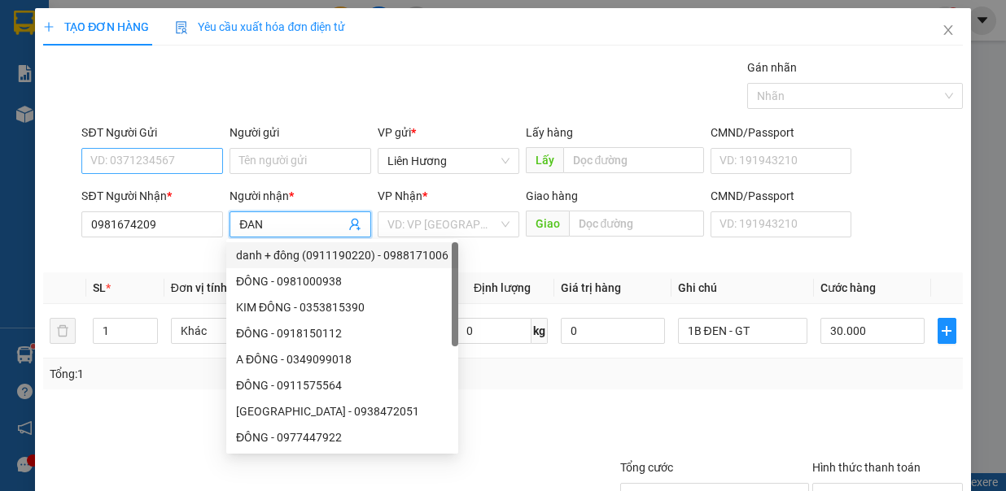
type input "ĐAN"
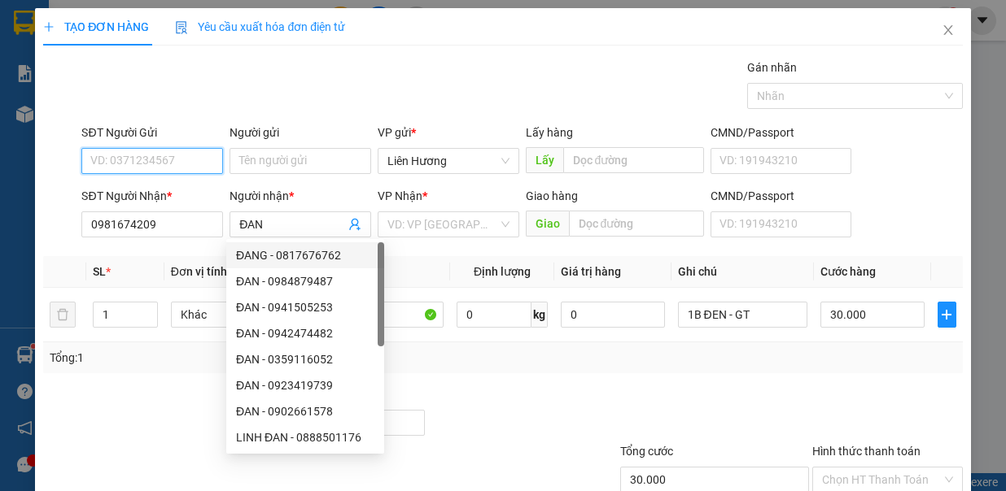
click at [179, 159] on input "SĐT Người Gửi" at bounding box center [152, 161] width 142 height 26
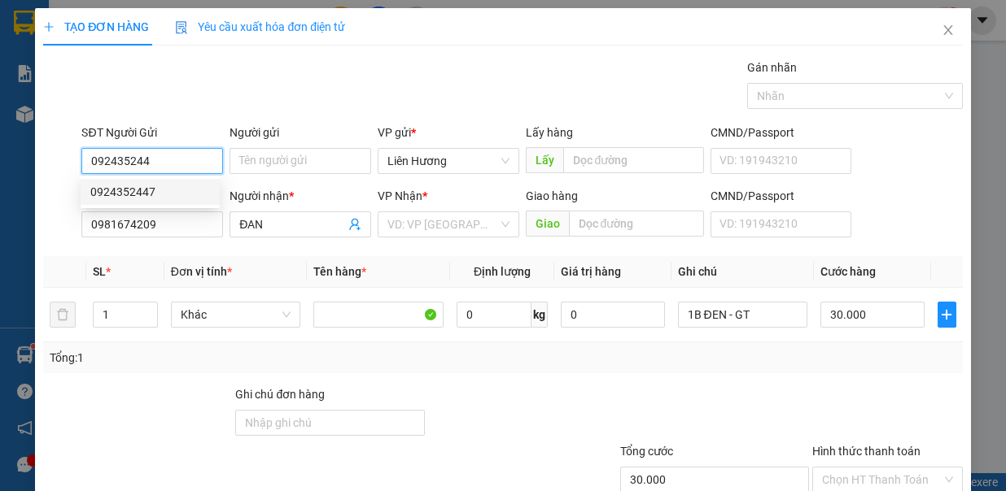
click at [143, 194] on div "0924352447" at bounding box center [150, 192] width 120 height 18
type input "0924352447"
click at [418, 225] on input "search" at bounding box center [442, 224] width 111 height 24
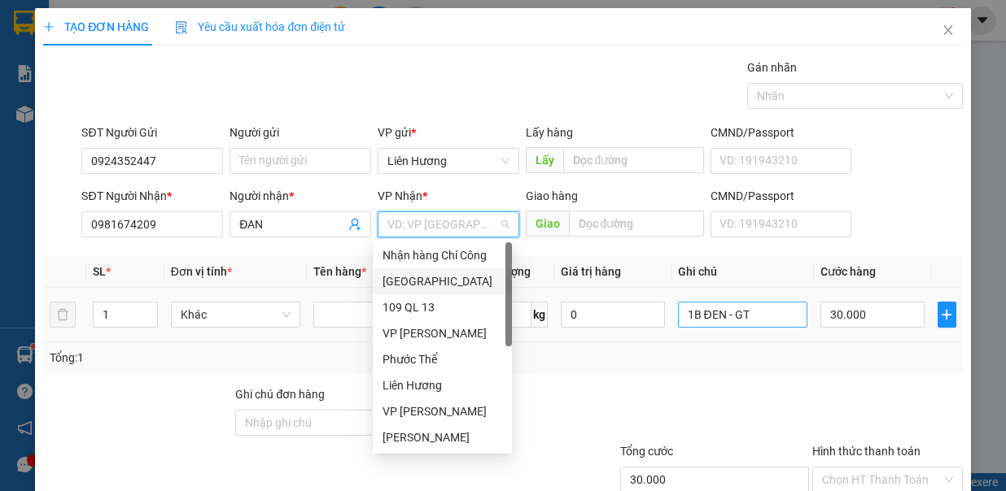
drag, startPoint x: 437, startPoint y: 283, endPoint x: 677, endPoint y: 322, distance: 243.2
click at [466, 282] on div "[GEOGRAPHIC_DATA]" at bounding box center [442, 282] width 120 height 18
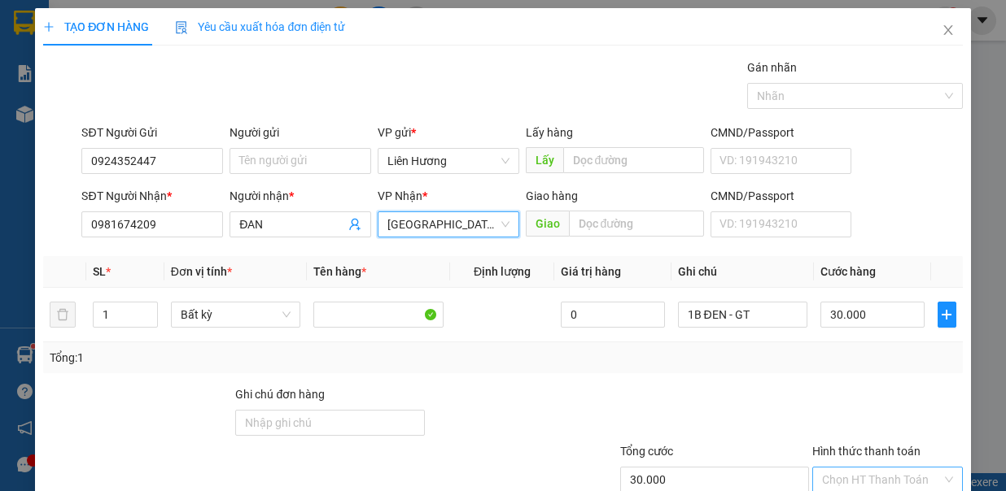
scroll to position [108, 0]
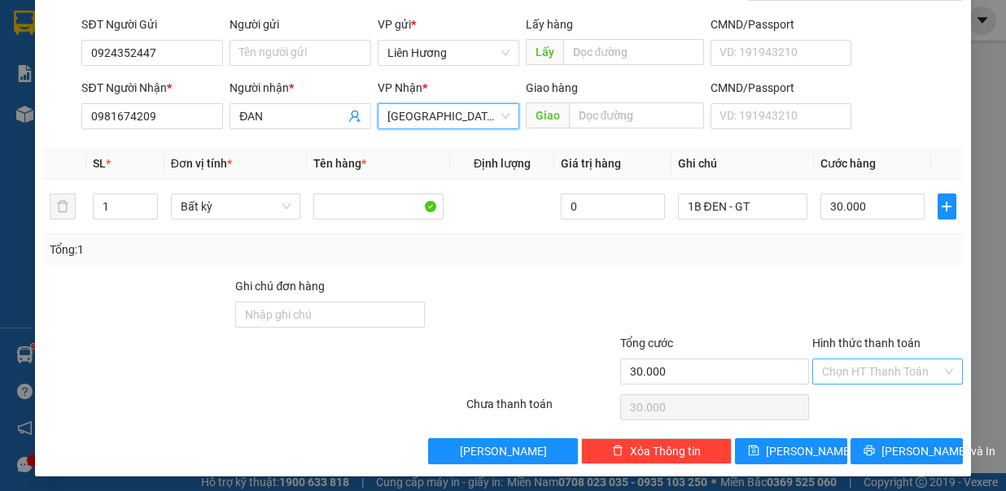
click at [920, 377] on input "Hình thức thanh toán" at bounding box center [882, 372] width 120 height 24
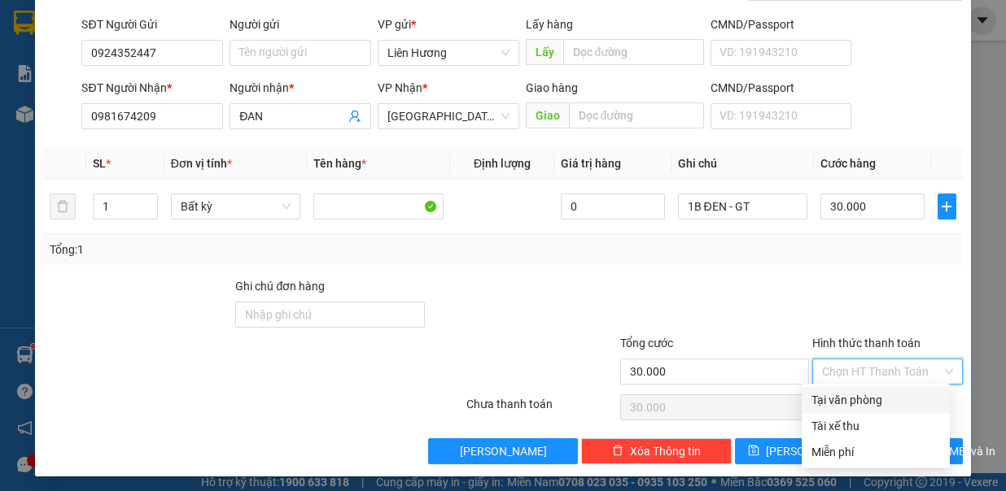
click at [911, 401] on div "Tại văn phòng" at bounding box center [875, 400] width 129 height 18
type input "0"
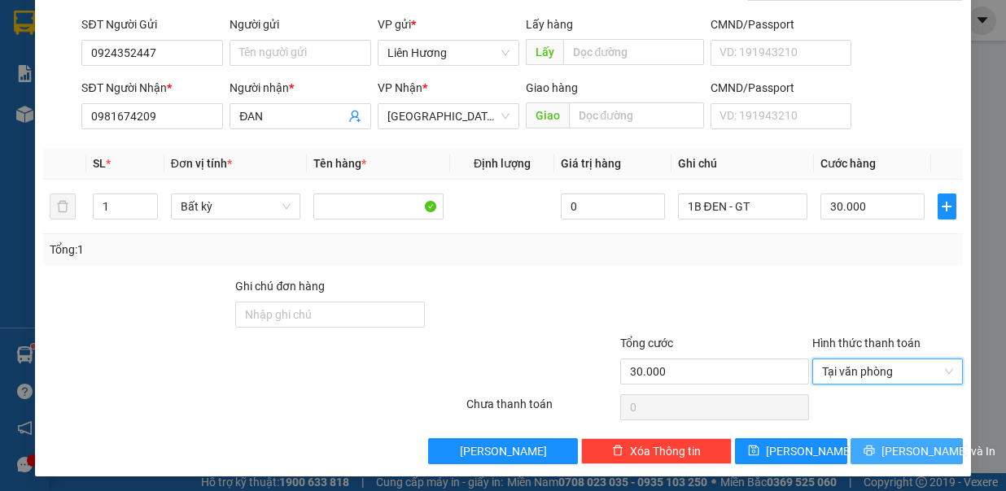
drag, startPoint x: 898, startPoint y: 441, endPoint x: 880, endPoint y: 439, distance: 18.1
click at [892, 443] on span "Lưu và In" at bounding box center [938, 452] width 114 height 18
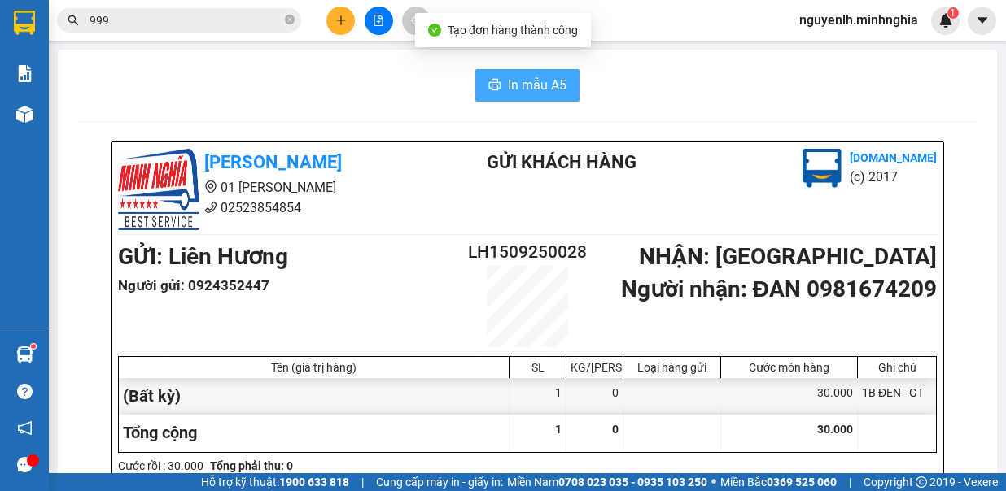
click at [541, 81] on span "In mẫu A5" at bounding box center [537, 85] width 59 height 20
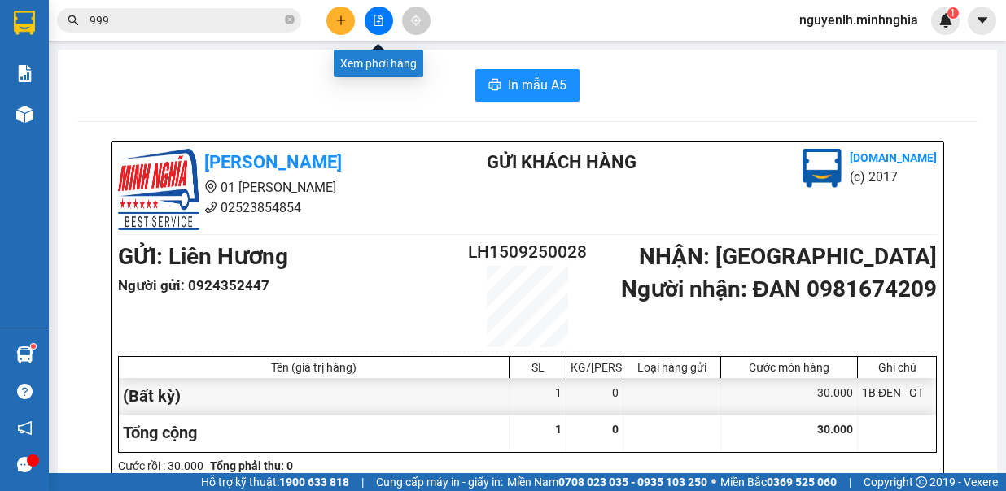
click at [381, 24] on icon "file-add" at bounding box center [378, 20] width 11 height 11
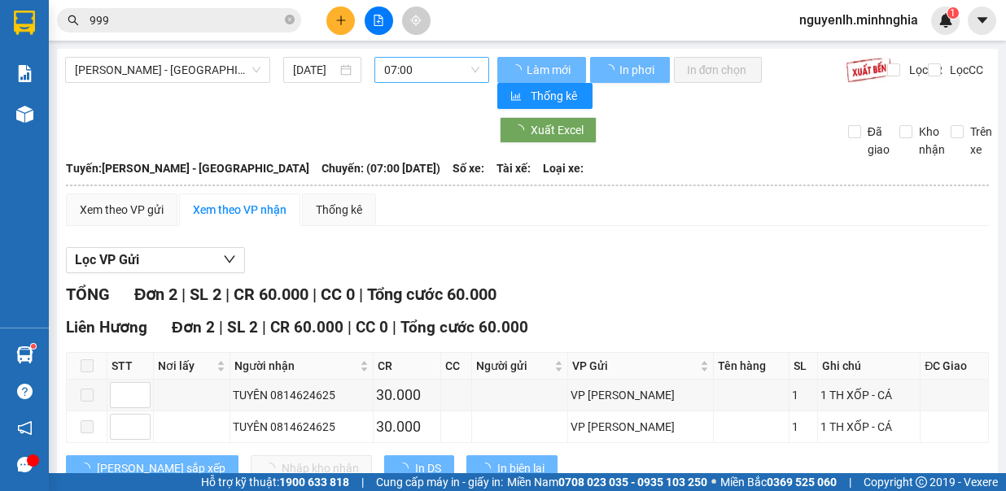
click at [428, 69] on span "07:00" at bounding box center [431, 70] width 95 height 24
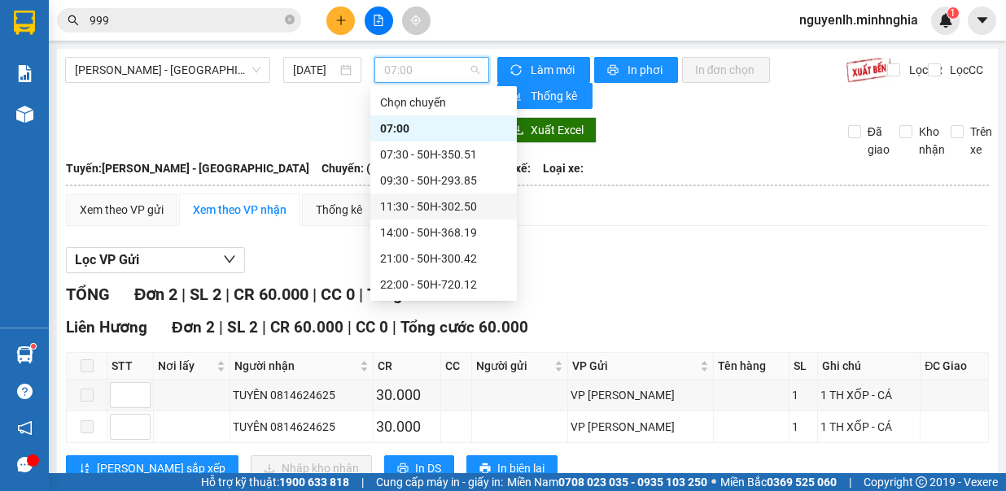
scroll to position [130, 0]
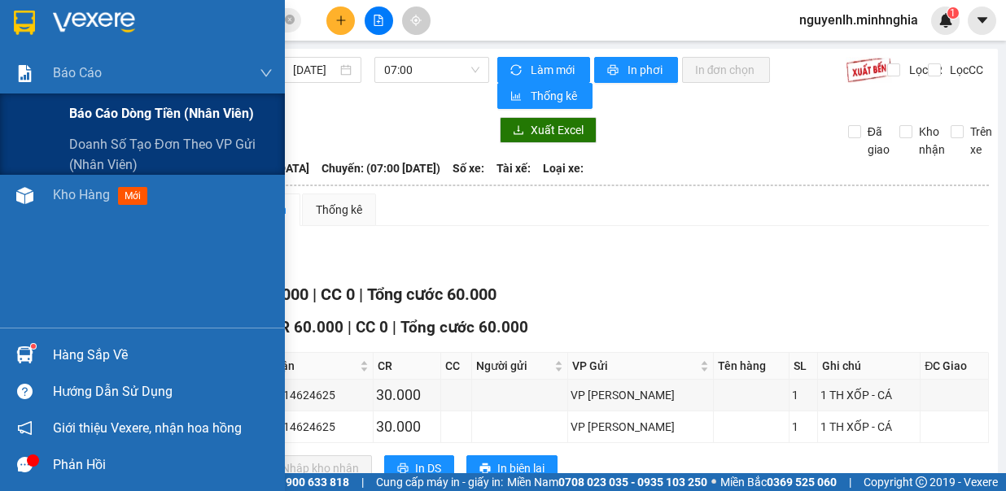
click at [121, 119] on span "Báo cáo dòng tiền (nhân viên)" at bounding box center [161, 113] width 185 height 20
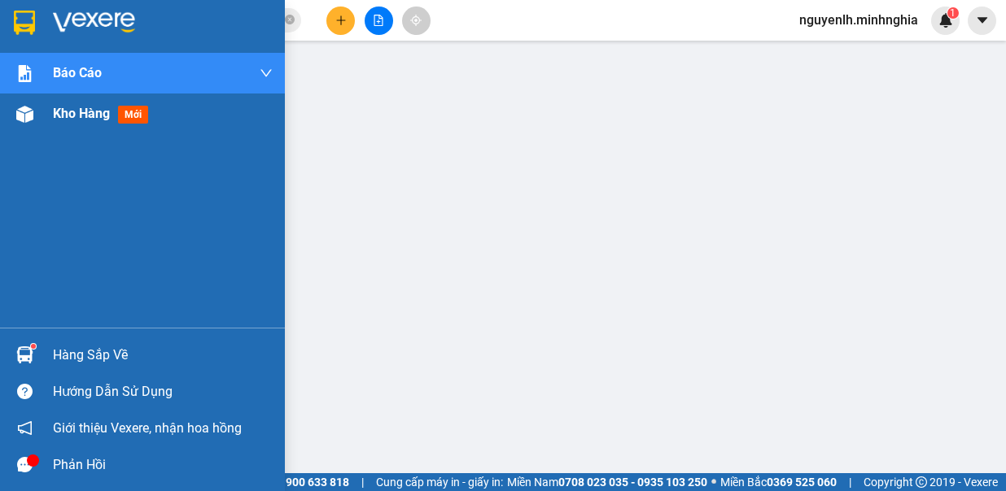
click at [37, 116] on div at bounding box center [25, 114] width 28 height 28
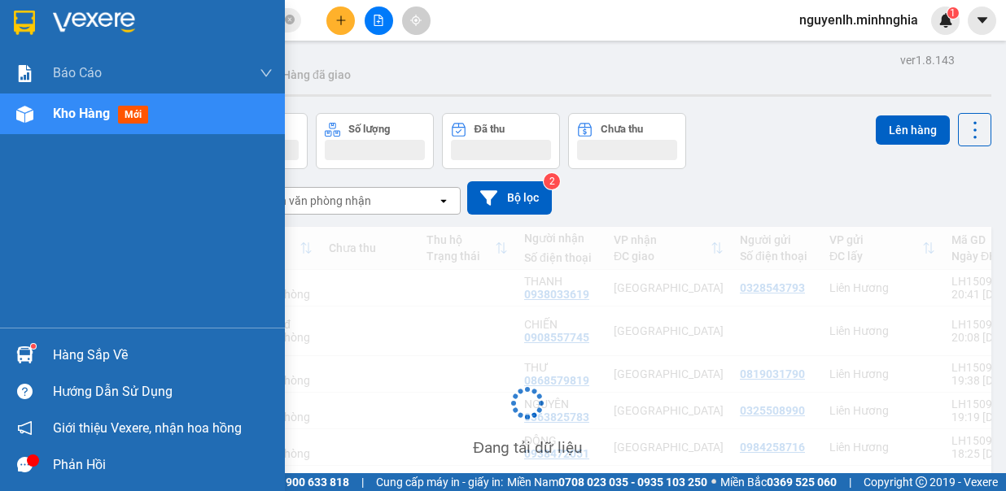
click at [52, 104] on main "ver 1.8.143 Kho gửi Trên xe Kho nhận Hàng đã giao Đơn hàng Khối lượng Số lượng …" at bounding box center [503, 237] width 1006 height 474
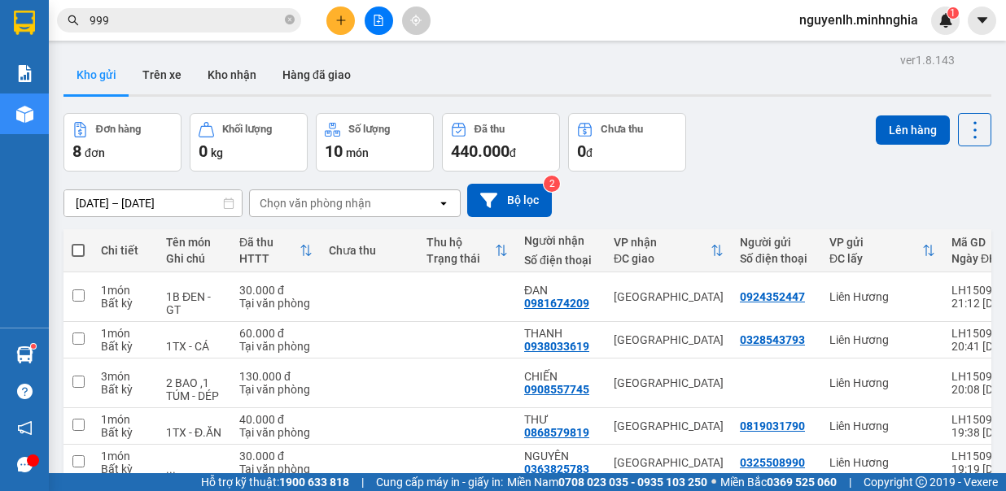
click at [81, 246] on span at bounding box center [78, 250] width 13 height 13
click at [78, 242] on input "checkbox" at bounding box center [78, 242] width 0 height 0
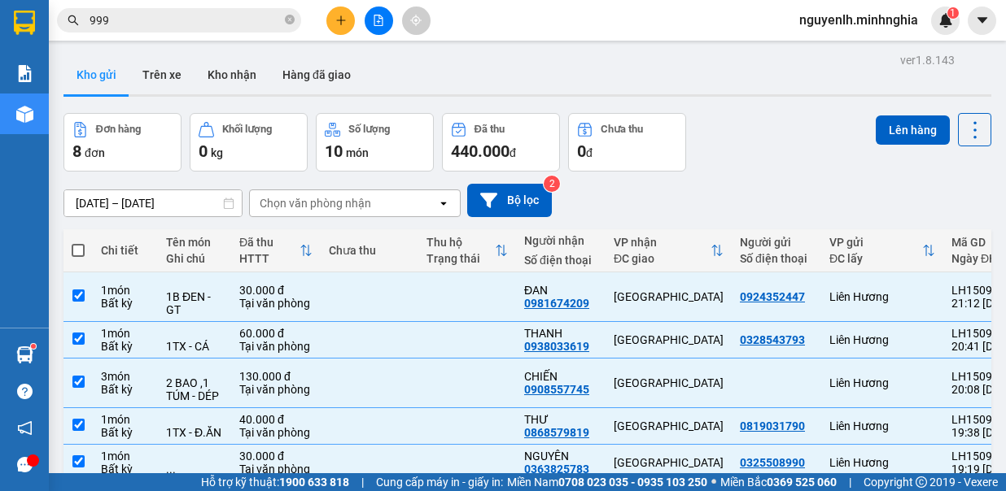
checkbox input "true"
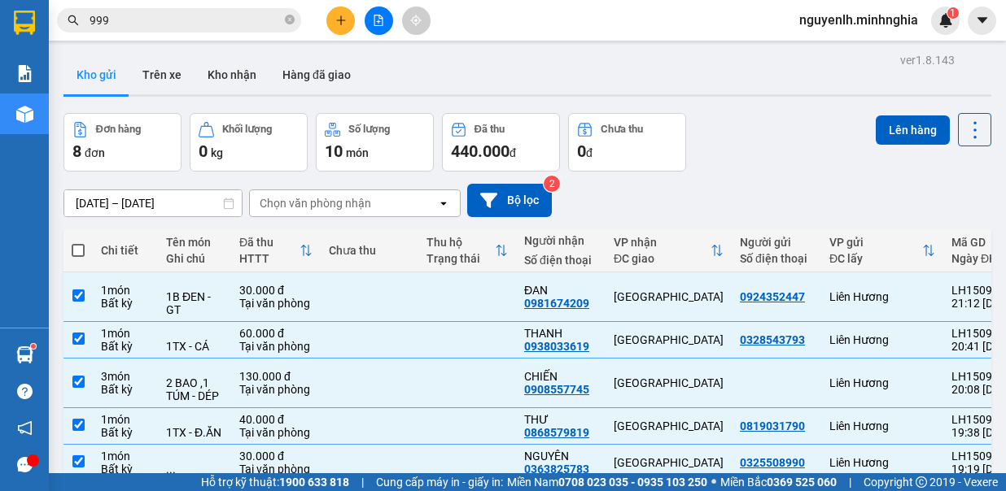
checkbox input "true"
click at [80, 247] on span at bounding box center [78, 250] width 13 height 13
click at [78, 242] on input "checkbox" at bounding box center [78, 242] width 0 height 0
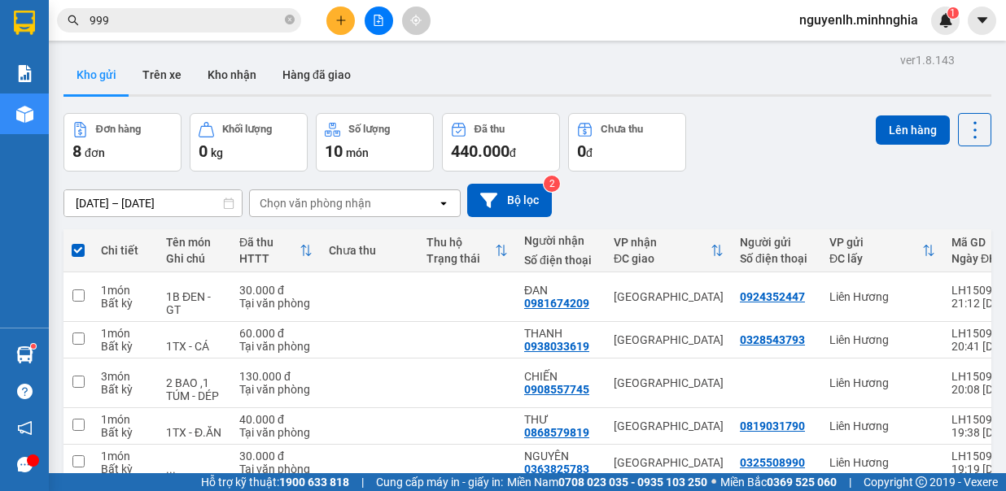
checkbox input "false"
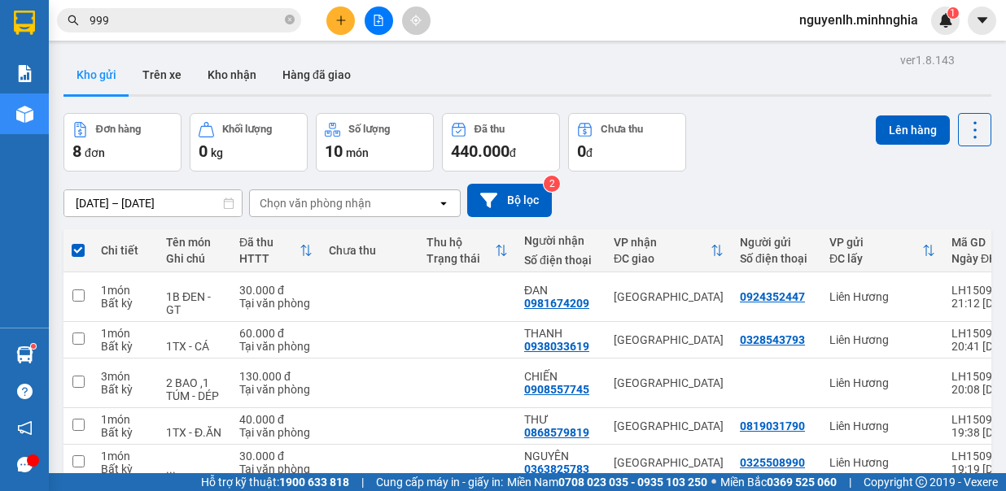
checkbox input "false"
click at [85, 247] on th at bounding box center [77, 250] width 29 height 43
click at [80, 248] on span at bounding box center [78, 250] width 13 height 13
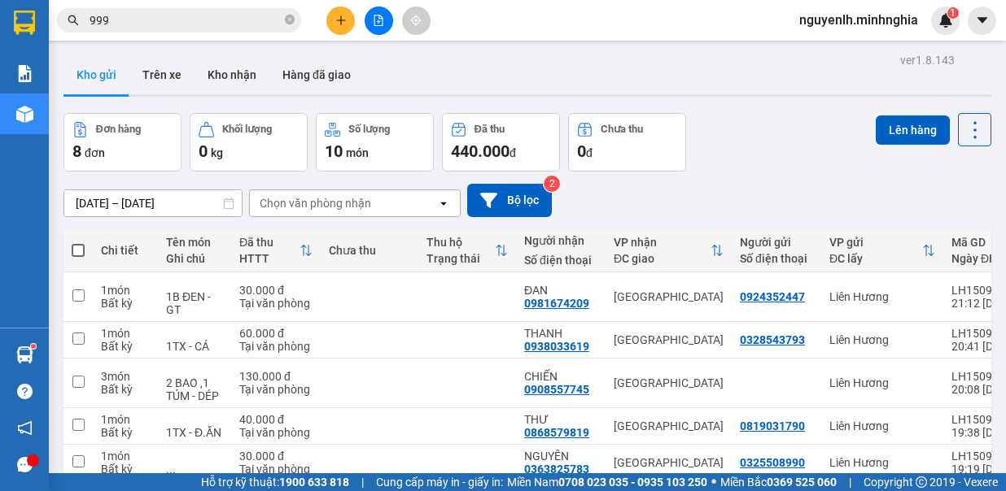
click at [78, 242] on input "checkbox" at bounding box center [78, 242] width 0 height 0
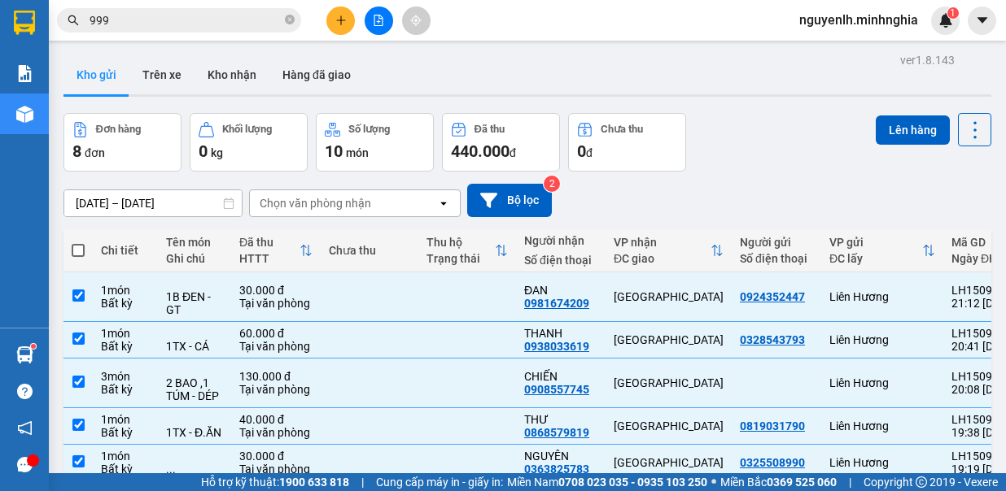
checkbox input "true"
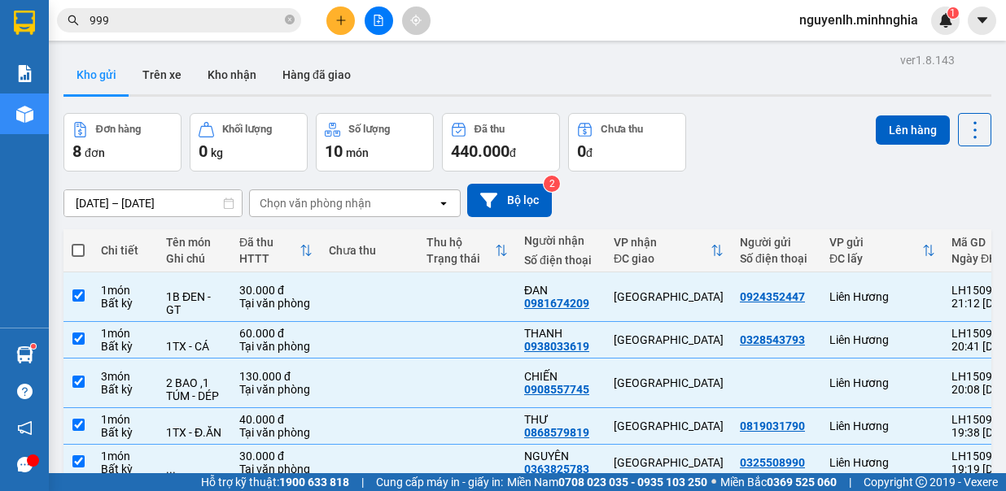
checkbox input "true"
click at [915, 137] on button "Lên hàng" at bounding box center [913, 130] width 74 height 29
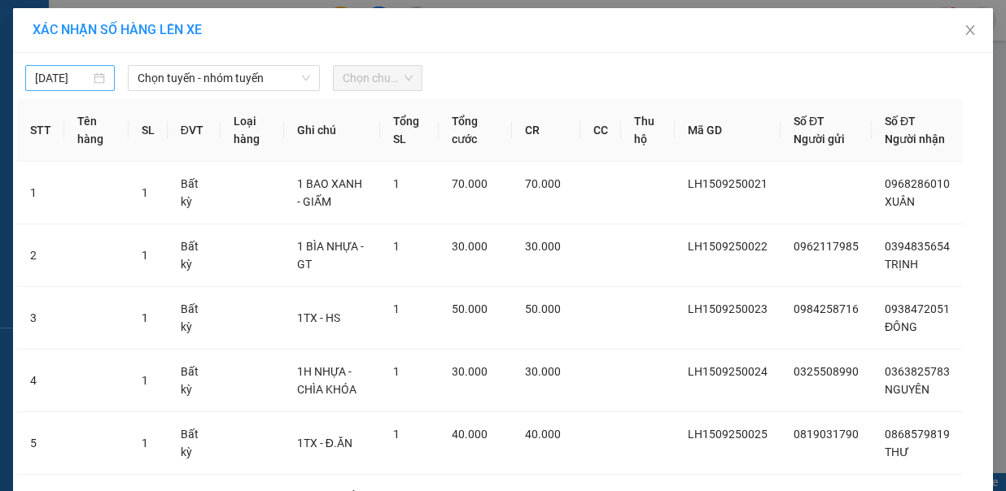
click at [59, 79] on body "Kết quả tìm kiếm ( 733 ) Bộ lọc Mã ĐH Trạng thái Món hàng Tổng cước Chưa cước N…" at bounding box center [503, 245] width 1006 height 491
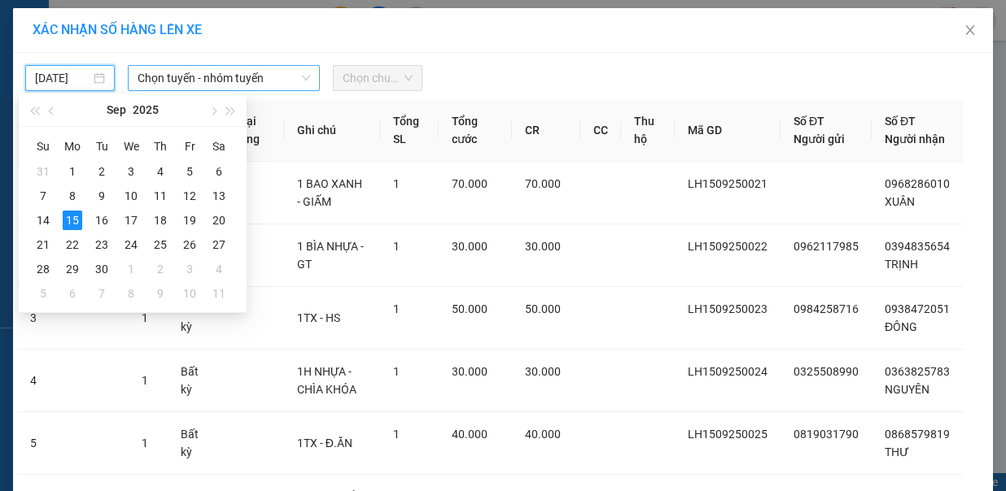
type input "[DATE]"
click at [264, 88] on span "Chọn tuyến - nhóm tuyến" at bounding box center [224, 78] width 173 height 24
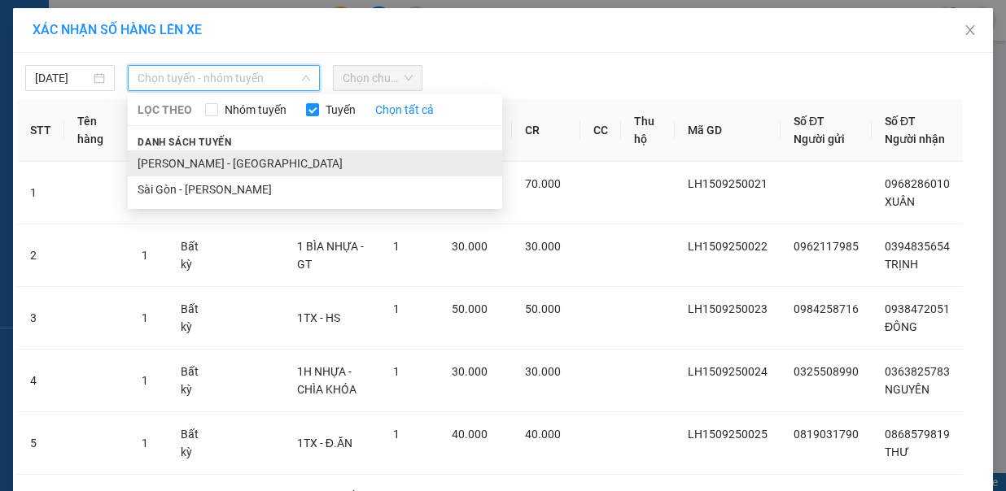
click at [248, 152] on li "Phan Rí - Sài Gòn" at bounding box center [315, 164] width 374 height 26
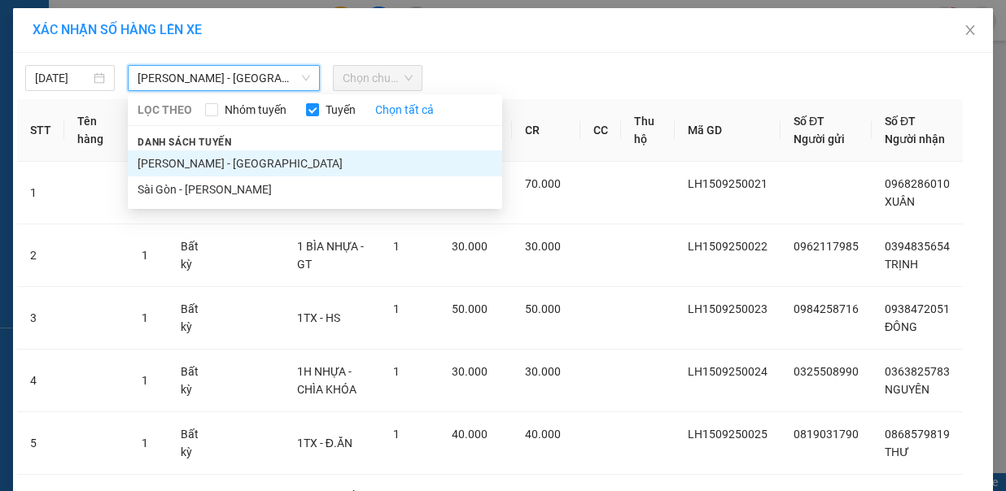
click at [360, 74] on span "Chọn chuyến" at bounding box center [378, 78] width 70 height 24
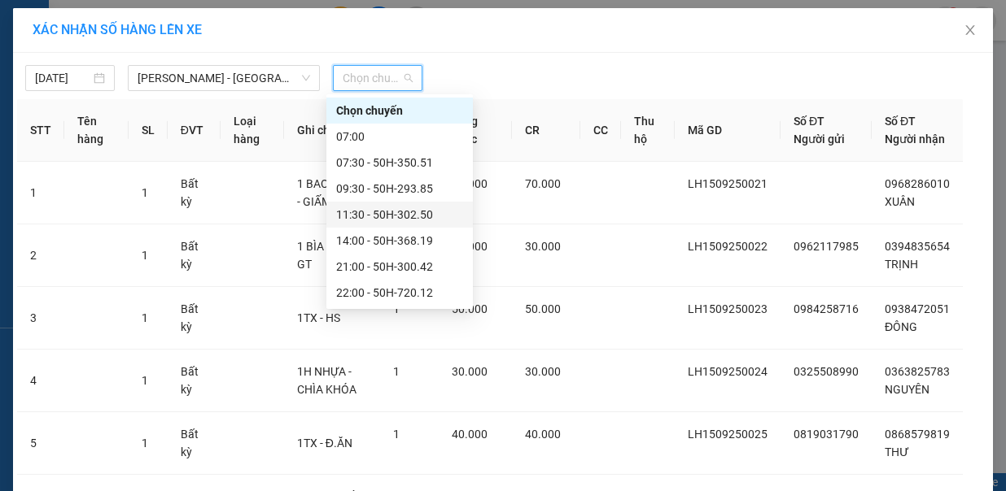
scroll to position [130, 0]
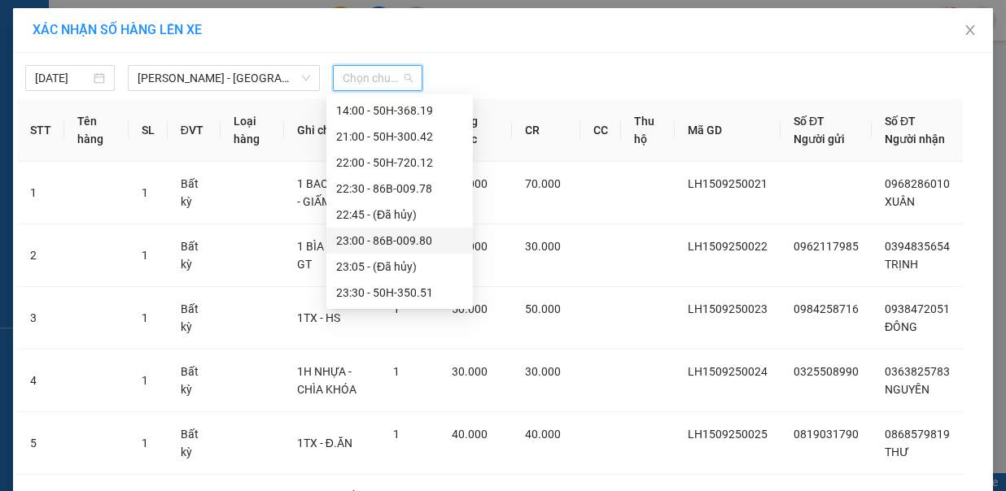
click at [394, 238] on div "23:00 - 86B-009.80" at bounding box center [399, 241] width 127 height 18
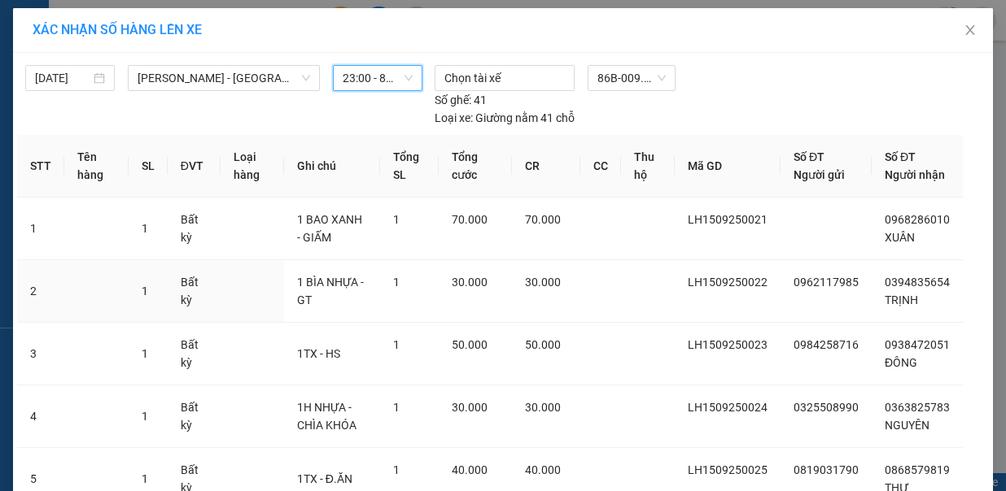
scroll to position [309, 0]
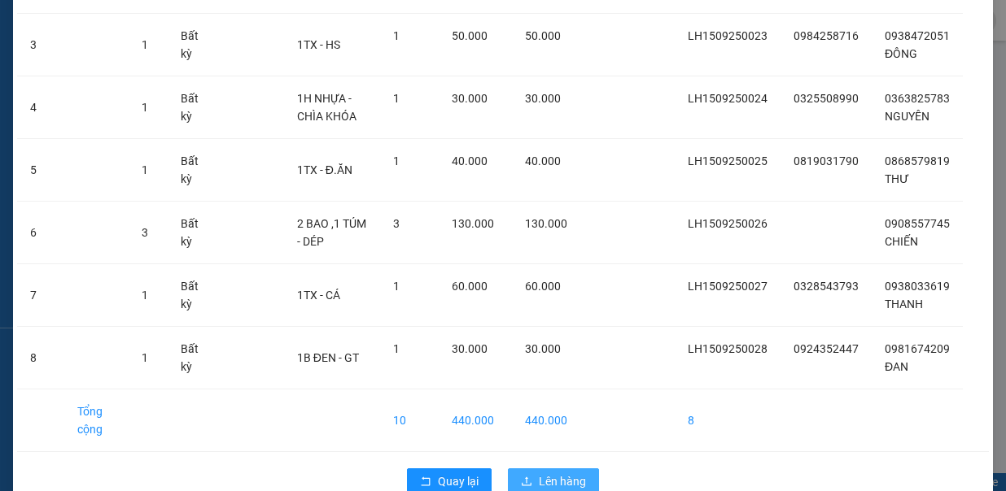
click at [556, 473] on span "Lên hàng" at bounding box center [562, 482] width 47 height 18
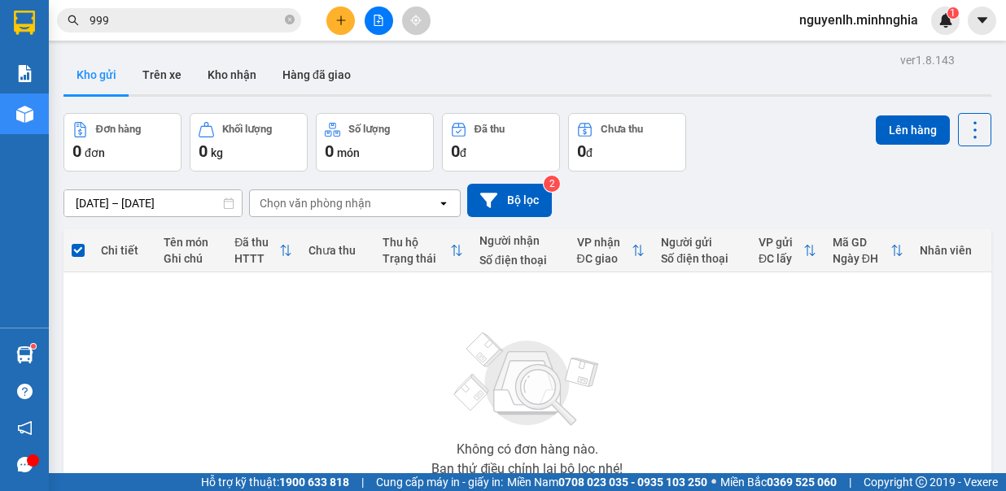
click at [377, 25] on icon "file-add" at bounding box center [378, 20] width 9 height 11
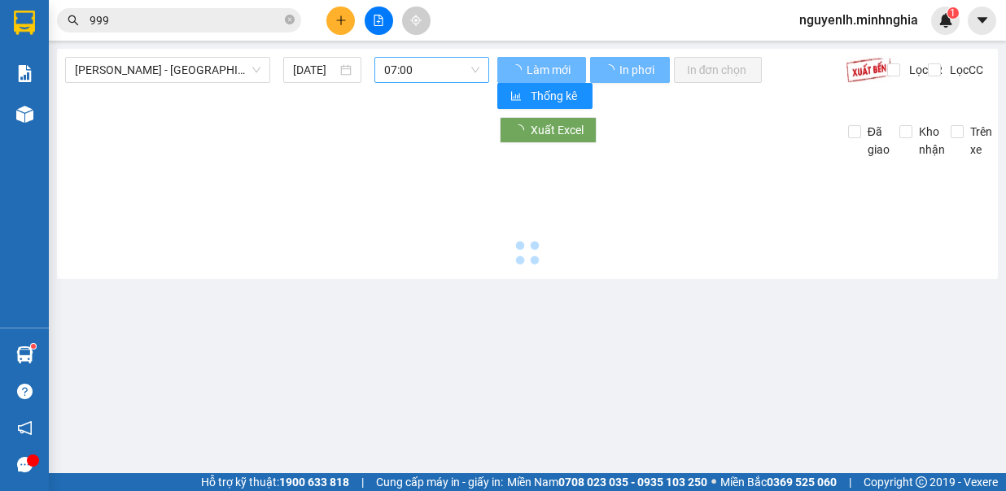
click at [441, 75] on span "07:00" at bounding box center [431, 70] width 95 height 24
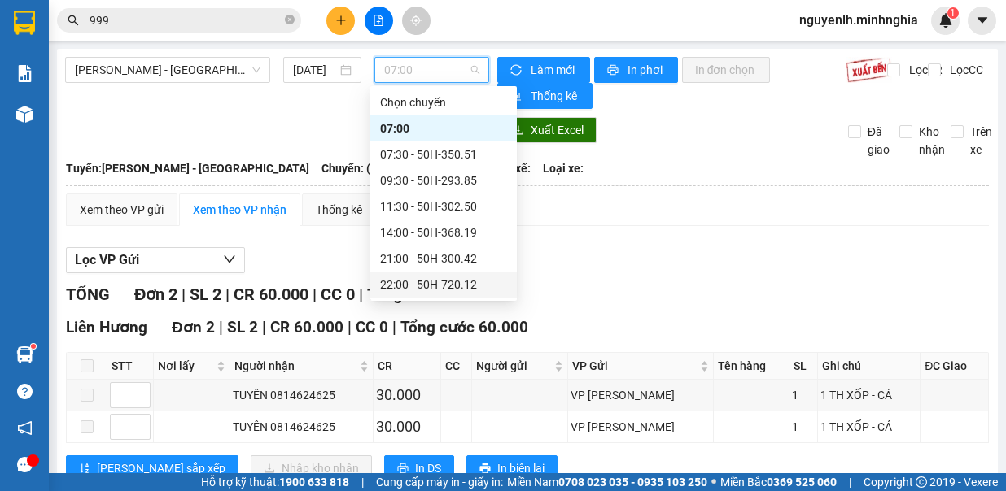
scroll to position [81, 0]
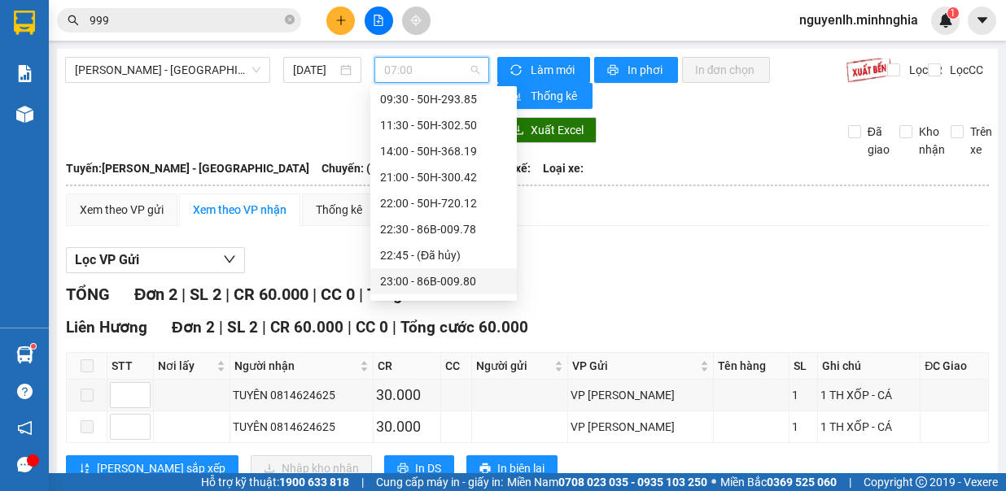
click at [462, 279] on div "23:00 - 86B-009.80" at bounding box center [443, 282] width 127 height 18
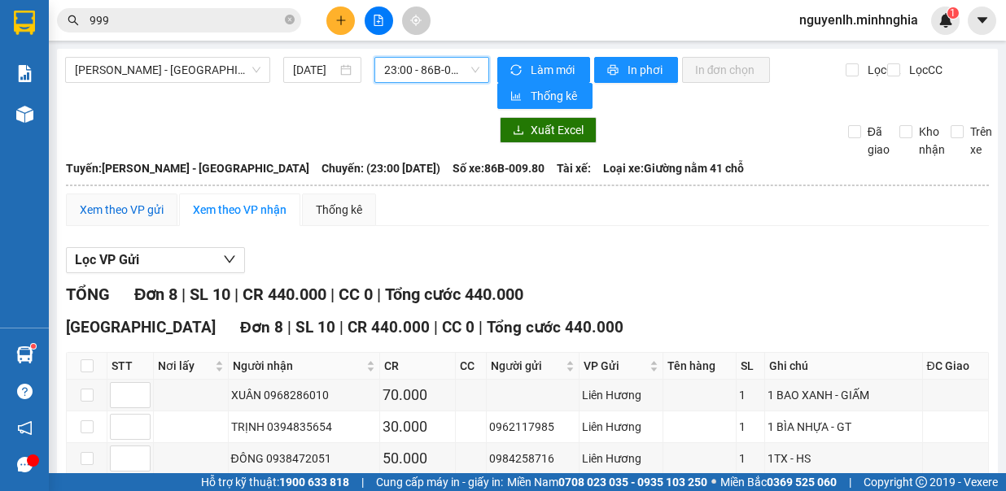
click at [135, 203] on div "Xem theo VP gửi" at bounding box center [122, 210] width 84 height 18
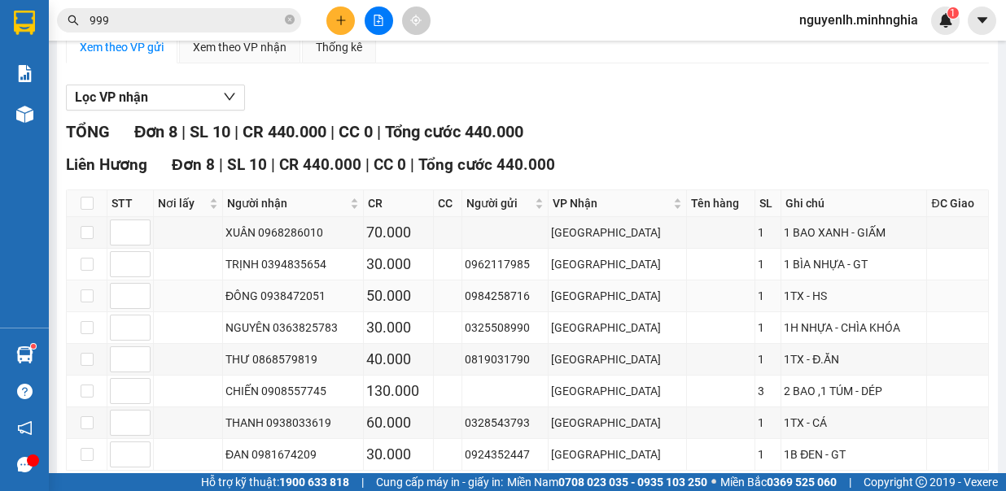
scroll to position [231, 0]
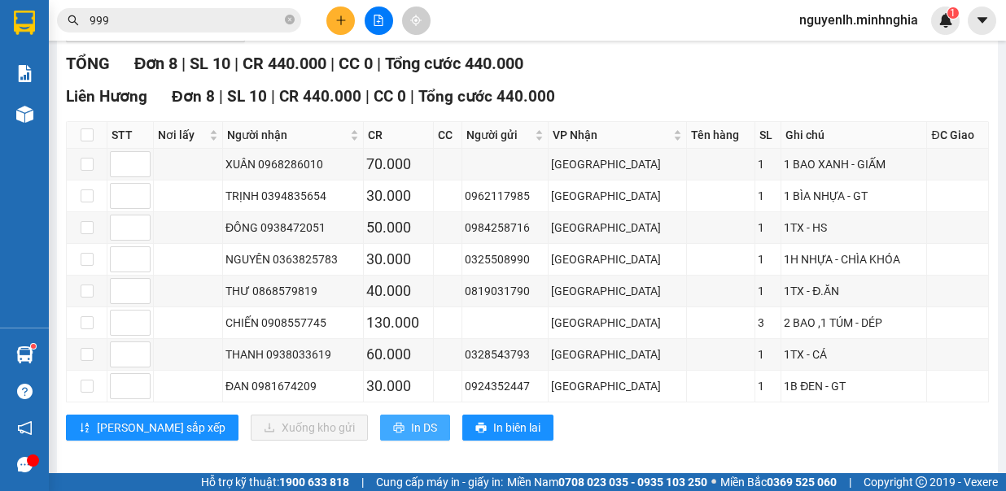
click at [411, 419] on span "In DS" at bounding box center [424, 428] width 26 height 18
click at [380, 415] on button "In DS" at bounding box center [415, 428] width 70 height 26
click at [411, 419] on span "In DS" at bounding box center [424, 428] width 26 height 18
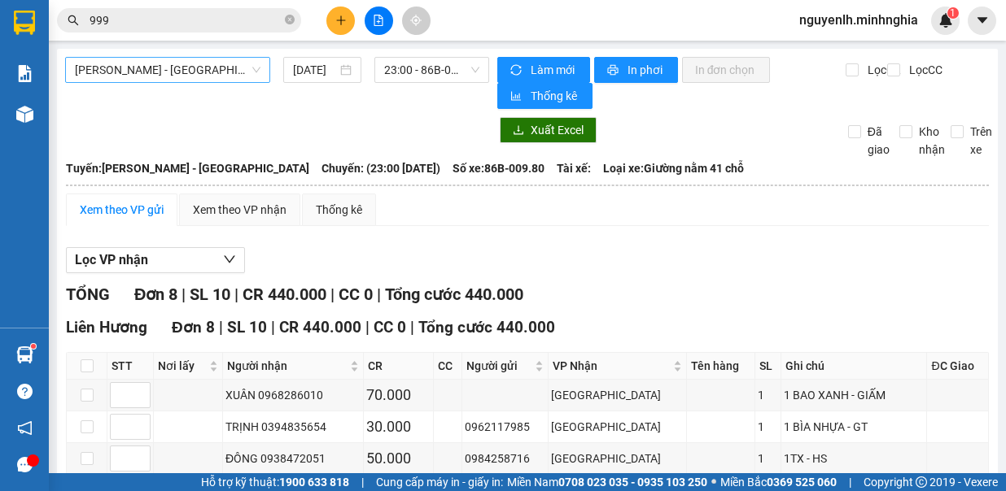
click at [217, 72] on span "Phan Rí - Sài Gòn" at bounding box center [168, 70] width 186 height 24
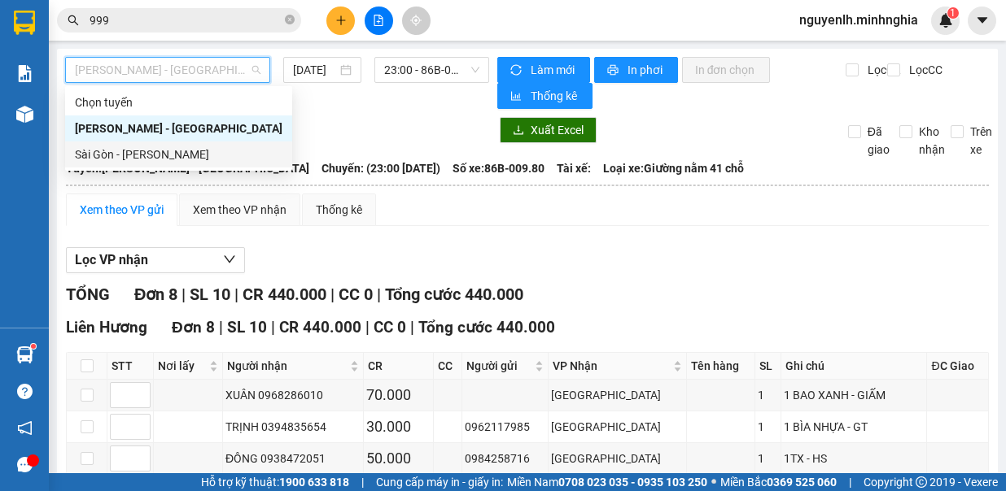
click at [215, 155] on div "Sài Gòn - [PERSON_NAME]" at bounding box center [178, 155] width 207 height 18
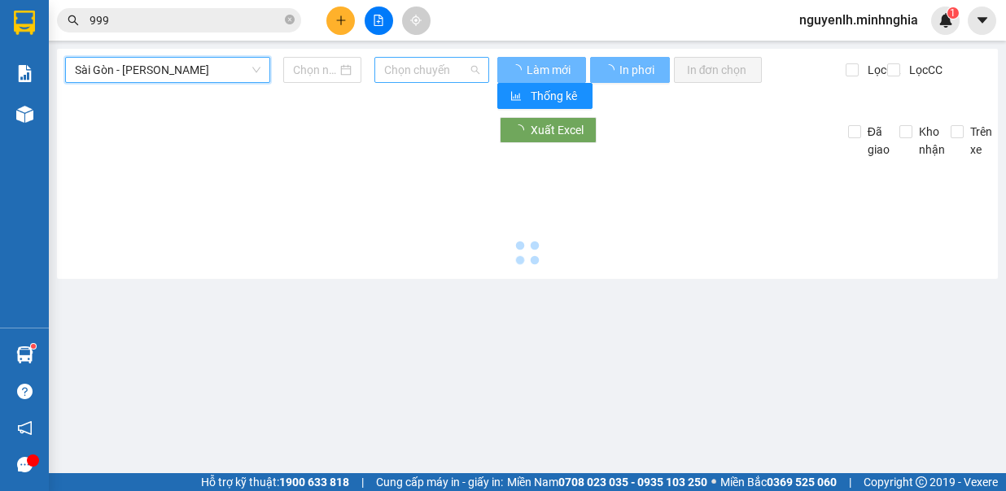
click at [426, 60] on span "Chọn chuyến" at bounding box center [431, 70] width 95 height 24
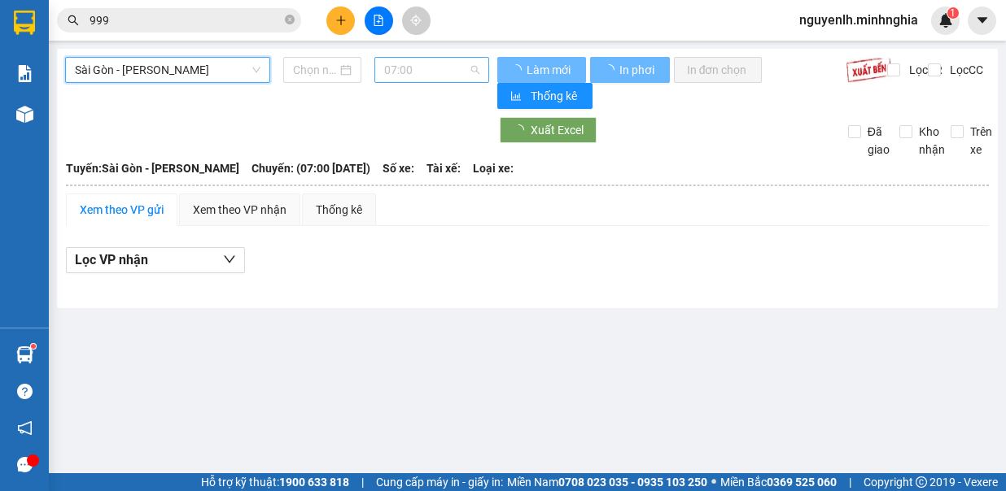
type input "[DATE]"
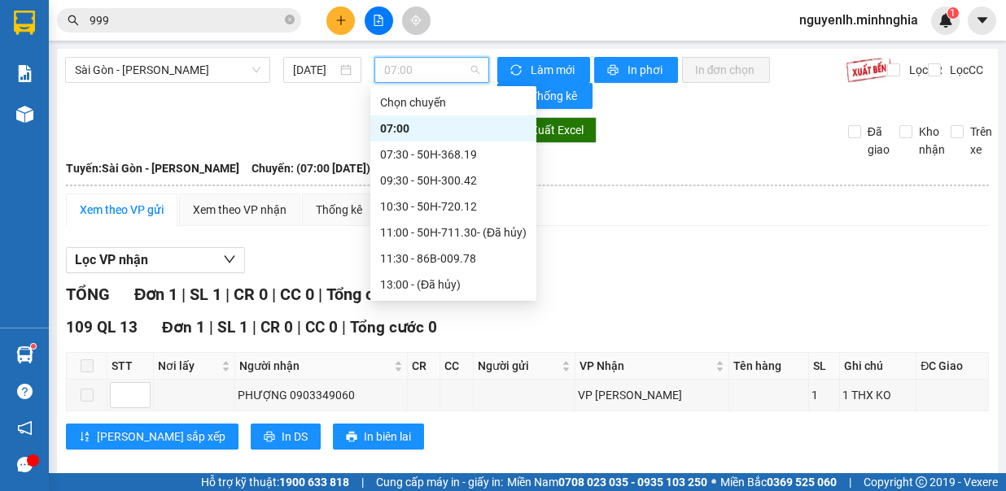
scroll to position [81, 0]
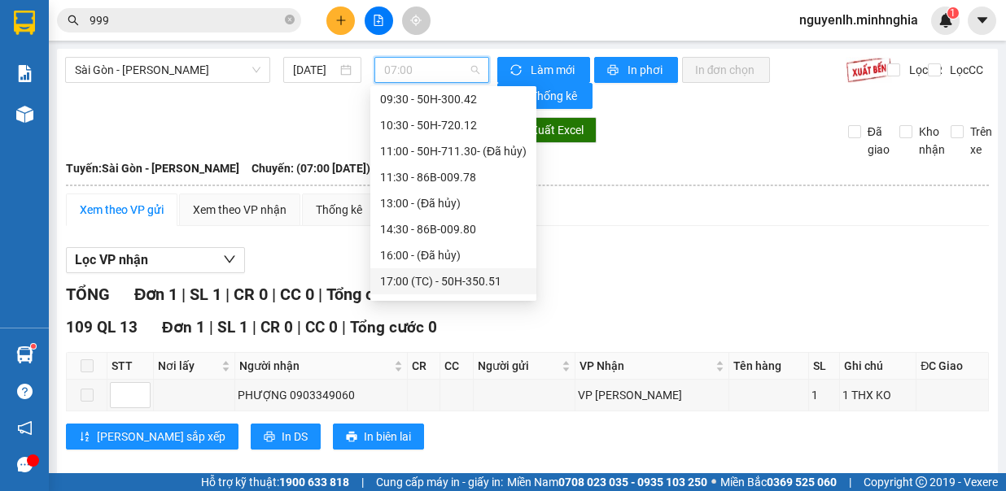
click at [472, 284] on div "17:00 (TC) - 50H-350.51" at bounding box center [453, 282] width 146 height 18
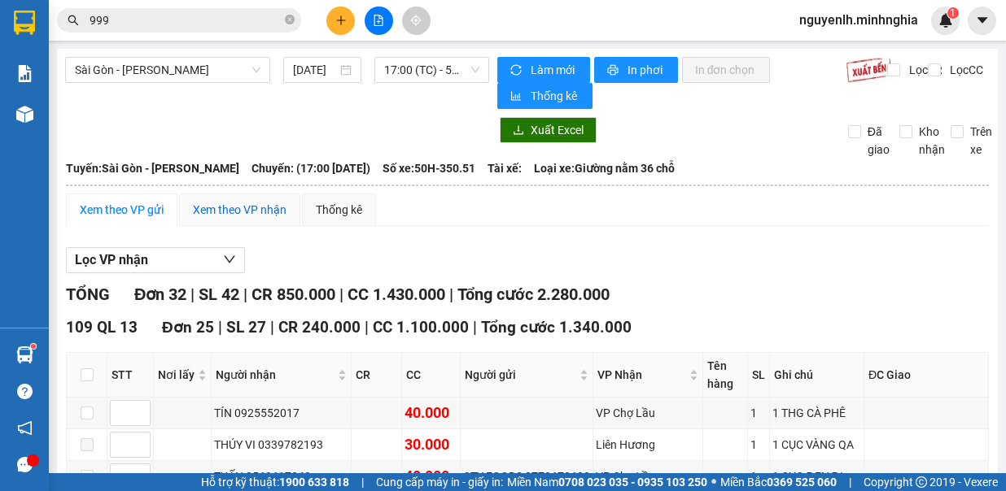
click at [257, 216] on div "Xem theo VP nhận" at bounding box center [240, 210] width 94 height 18
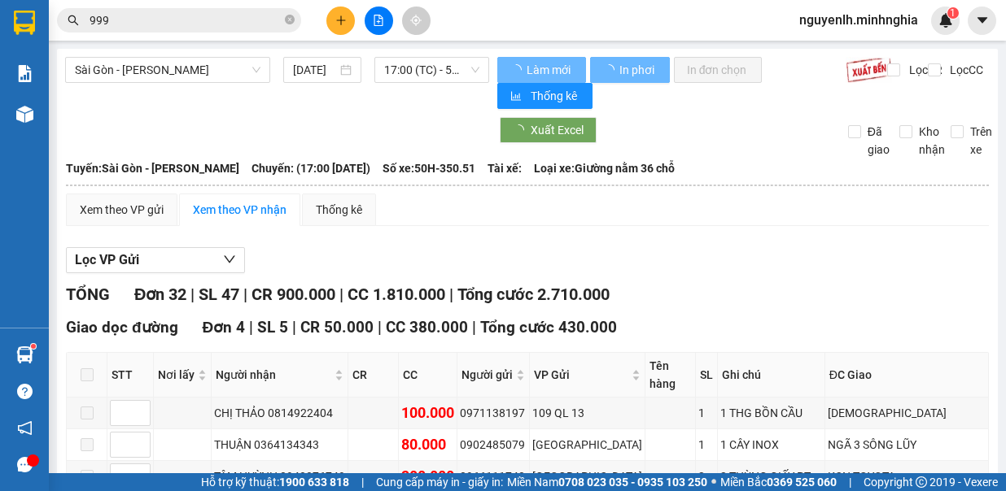
click at [563, 219] on div "Xem theo VP gửi Xem theo VP nhận Thống kê" at bounding box center [527, 210] width 923 height 33
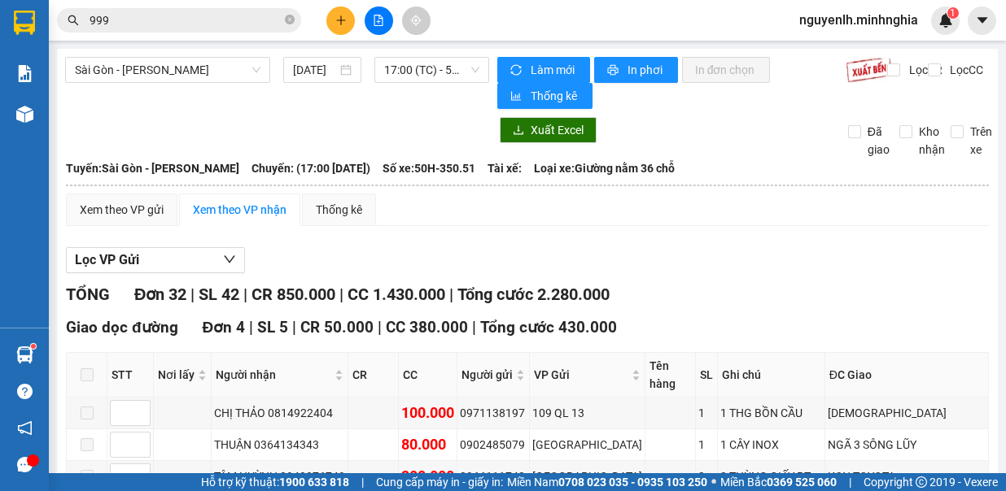
click at [439, 67] on span "17:00 (TC) - 50H-350.51" at bounding box center [431, 70] width 95 height 24
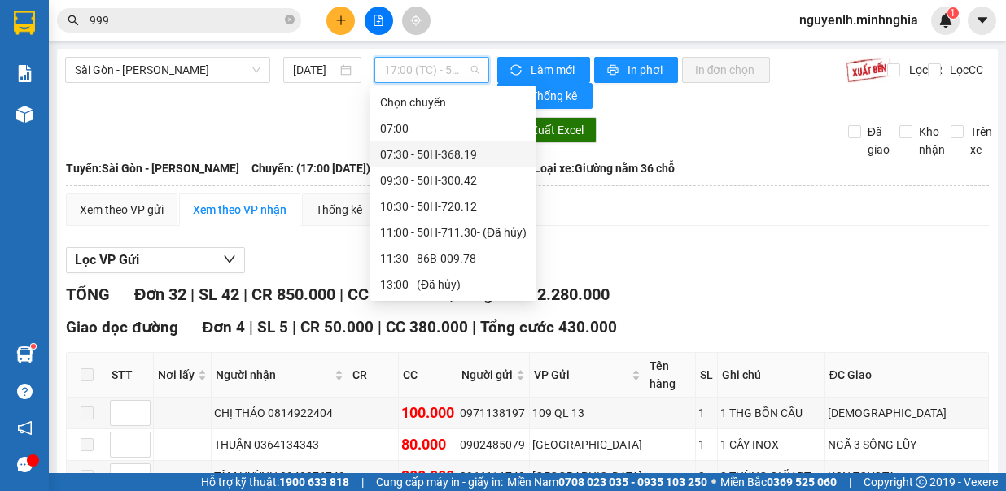
click at [468, 155] on div "07:30 - 50H-368.19" at bounding box center [453, 155] width 146 height 18
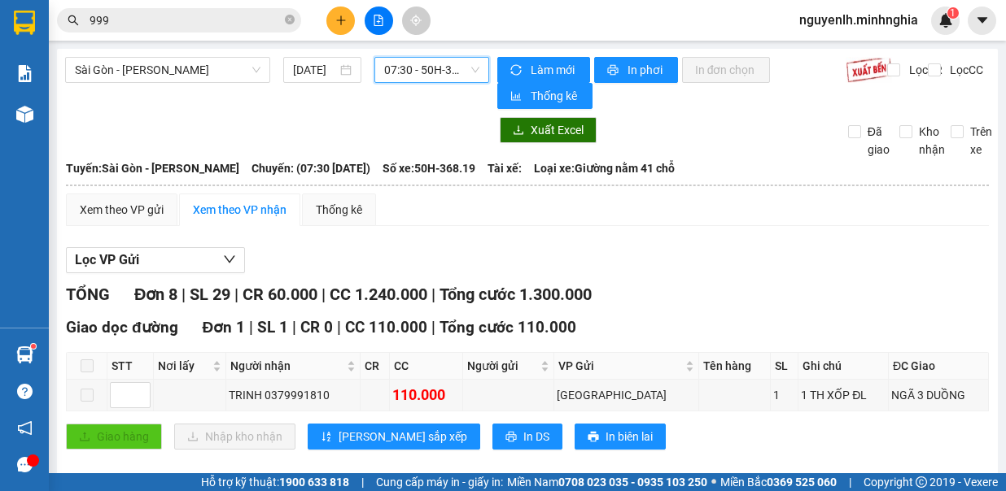
click at [417, 59] on span "07:30 - 50H-368.19" at bounding box center [431, 70] width 95 height 24
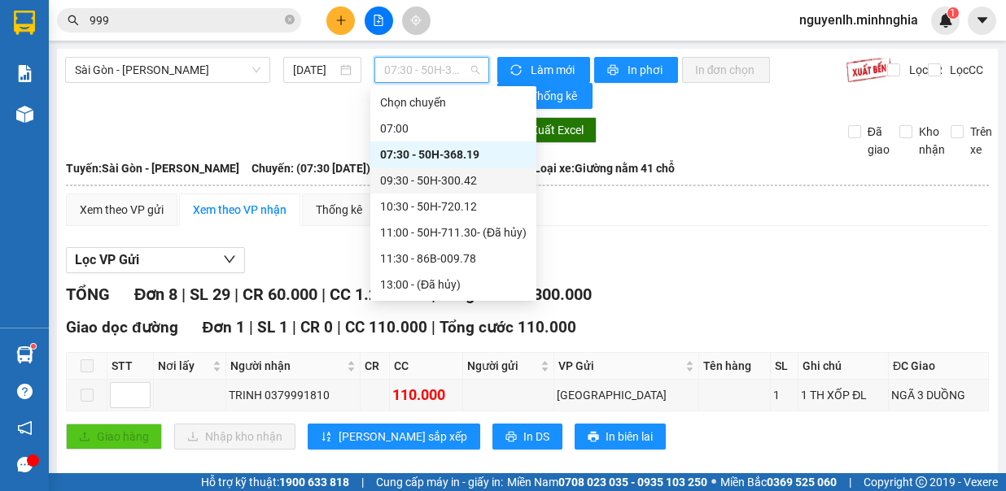
click at [457, 176] on div "09:30 - 50H-300.42" at bounding box center [453, 181] width 146 height 18
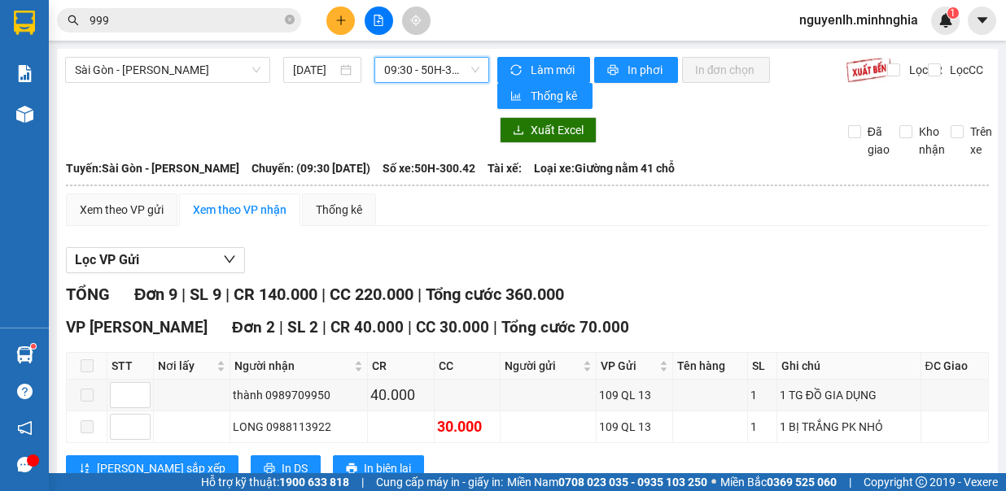
drag, startPoint x: 422, startPoint y: 62, endPoint x: 430, endPoint y: 76, distance: 16.4
click at [423, 65] on span "09:30 - 50H-300.42" at bounding box center [431, 70] width 95 height 24
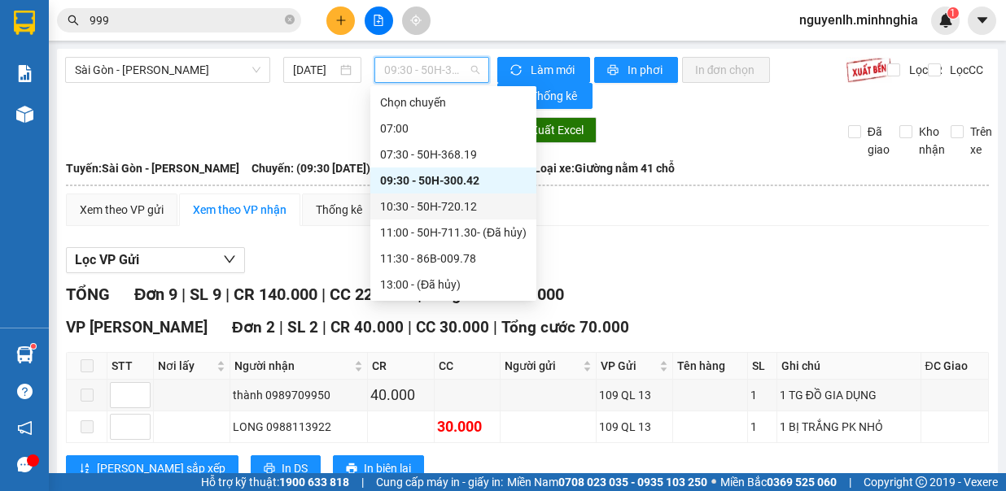
click at [456, 206] on div "10:30 - 50H-720.12" at bounding box center [453, 207] width 146 height 18
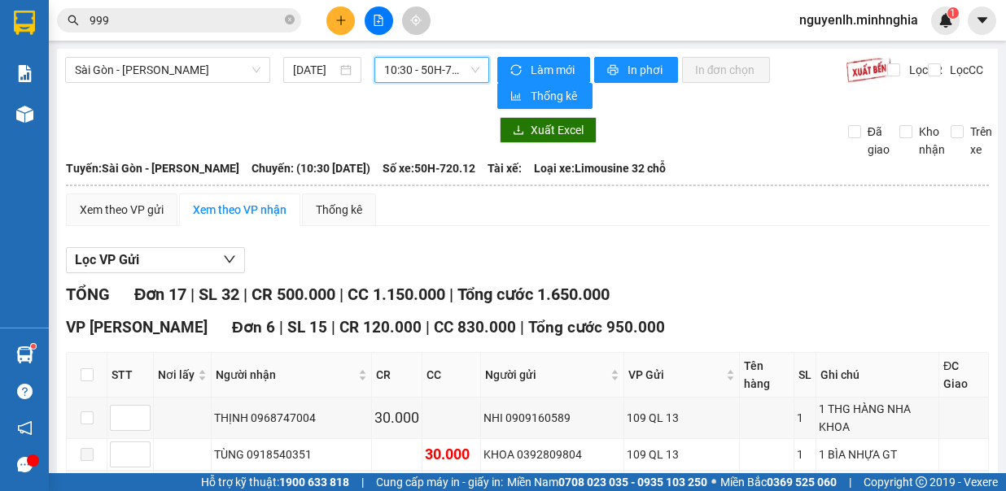
click at [443, 76] on span "10:30 - 50H-720.12" at bounding box center [431, 70] width 95 height 24
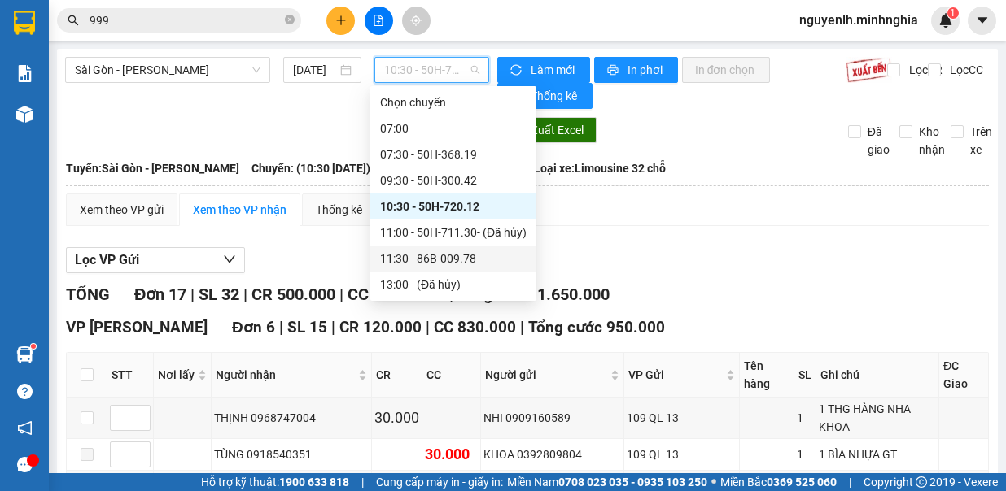
click at [459, 261] on div "11:30 - 86B-009.78" at bounding box center [453, 259] width 146 height 18
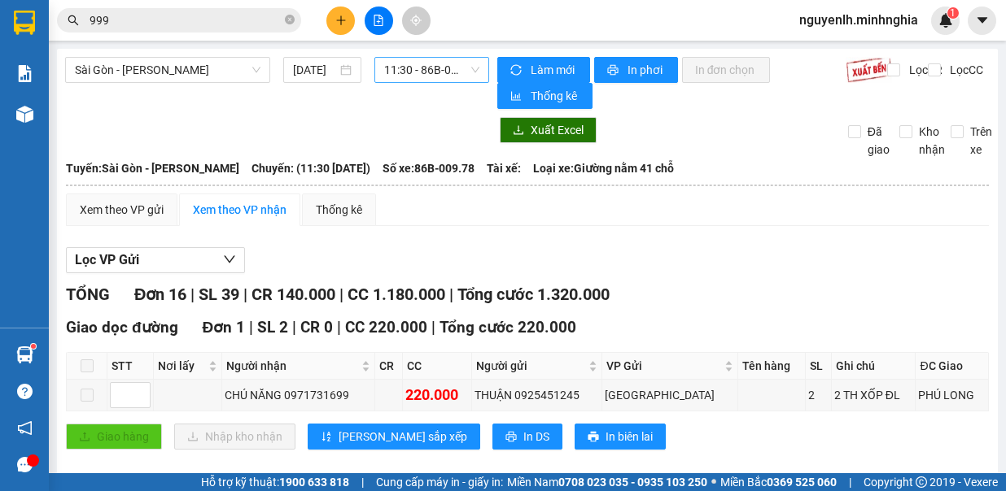
click at [427, 81] on div "Sài Gòn - Phan Rí 15/09/2025 11:30 - 86B-009.78" at bounding box center [277, 83] width 424 height 52
click at [427, 81] on span "11:30 - 86B-009.78" at bounding box center [431, 70] width 95 height 24
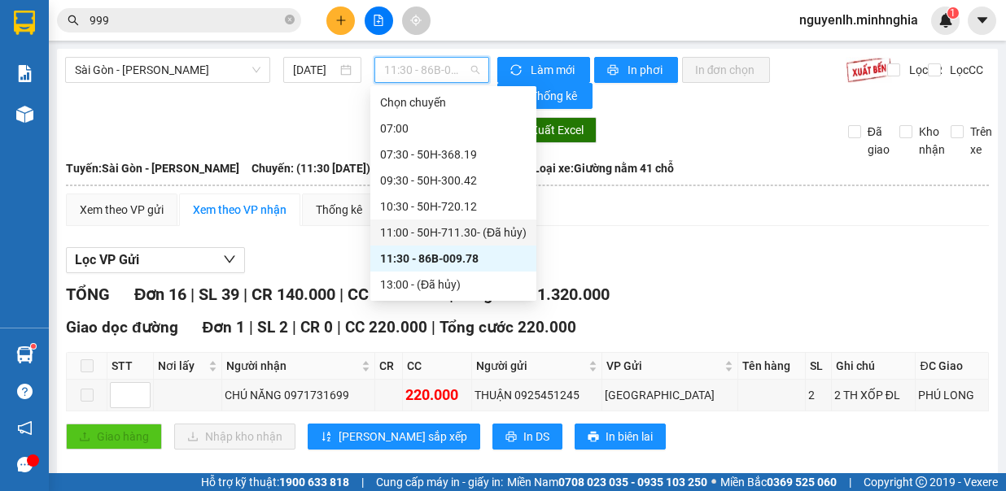
scroll to position [81, 0]
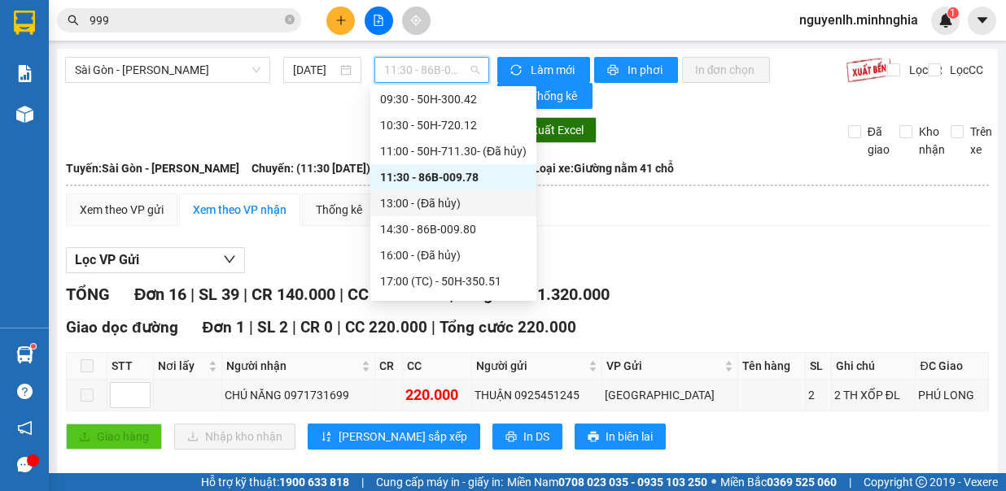
click at [465, 216] on div "Chọn chuyến 07:00 07:30 - 50H-368.19 09:30 - 50H-300.42 10:30 - 50H-720.12 11:0…" at bounding box center [453, 216] width 166 height 417
click at [465, 223] on div "14:30 - 86B-009.80" at bounding box center [453, 230] width 146 height 18
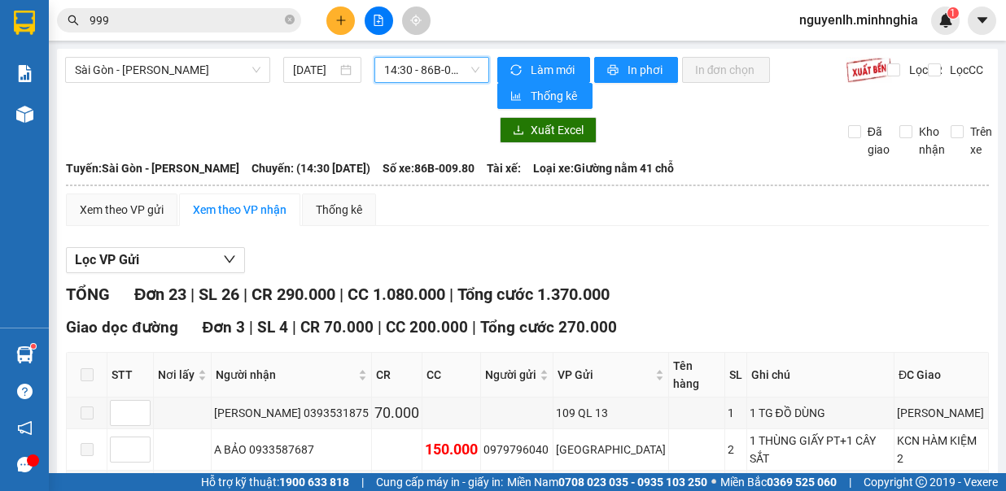
click at [438, 72] on span "14:30 - 86B-009.80" at bounding box center [431, 70] width 95 height 24
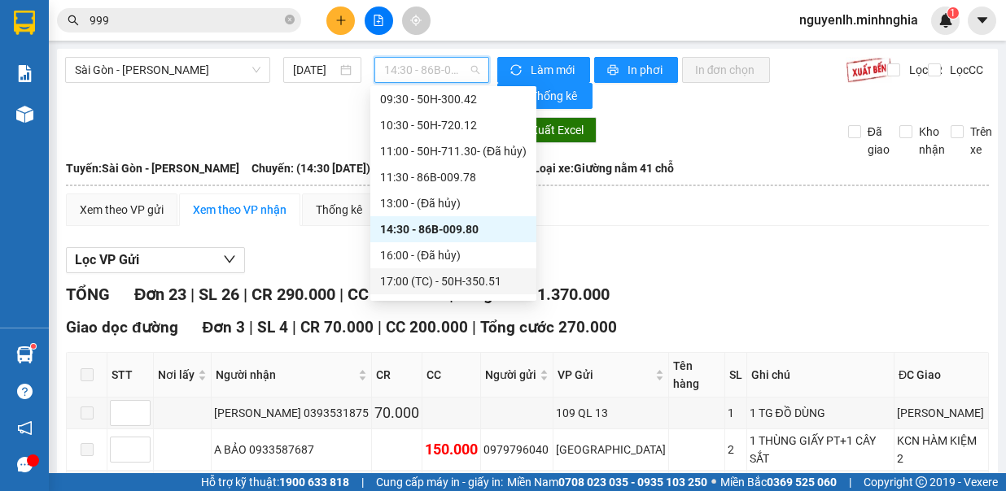
click at [482, 283] on div "17:00 (TC) - 50H-350.51" at bounding box center [453, 282] width 146 height 18
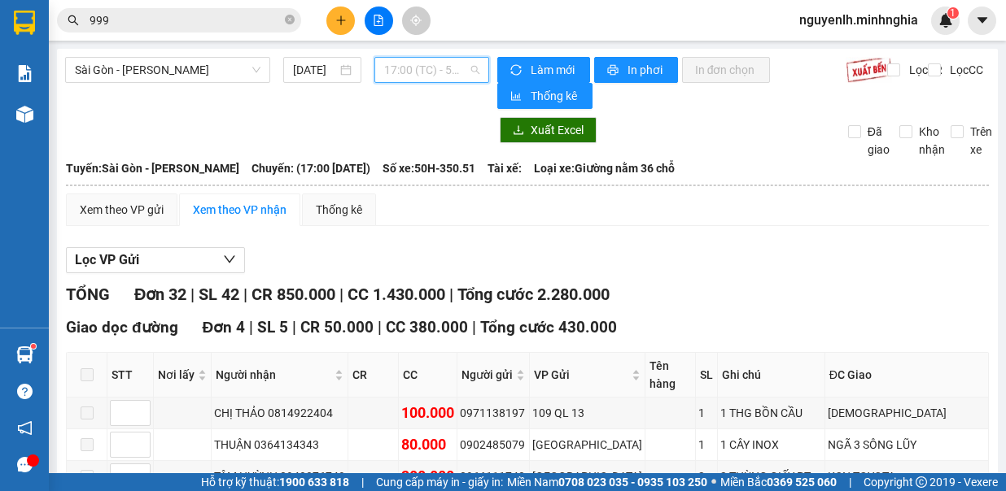
drag, startPoint x: 447, startPoint y: 75, endPoint x: 456, endPoint y: 91, distance: 18.6
click at [446, 74] on span "17:00 (TC) - 50H-350.51" at bounding box center [431, 70] width 95 height 24
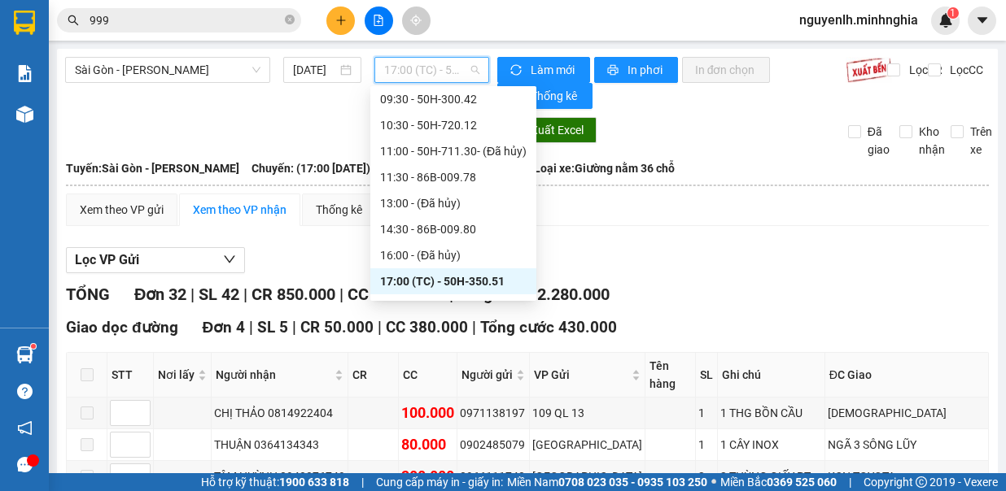
scroll to position [208, 0]
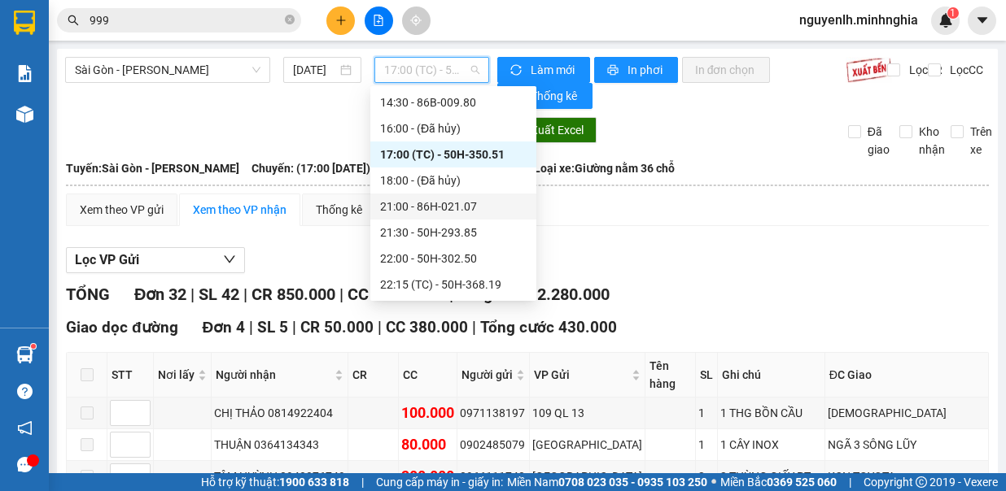
click at [468, 207] on div "21:00 - 86H-021.07" at bounding box center [453, 207] width 146 height 18
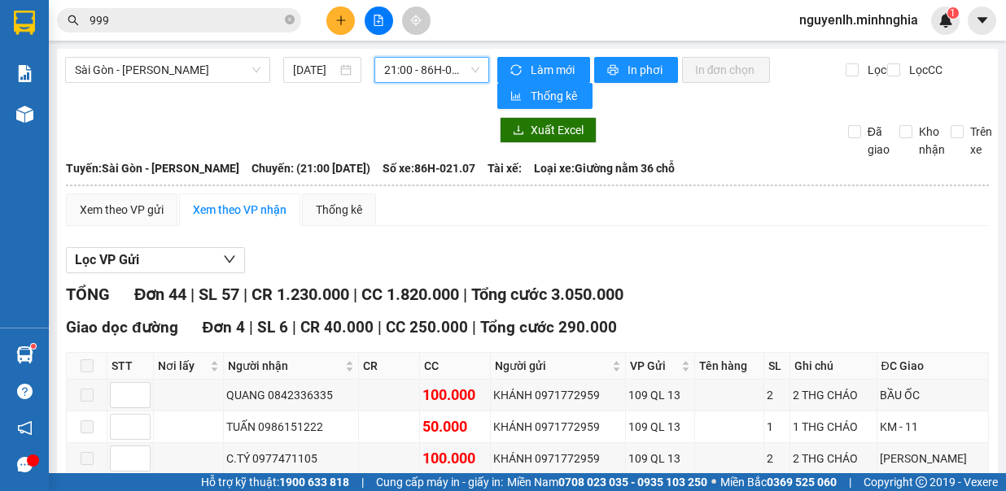
click at [429, 75] on span "21:00 - 86H-021.07" at bounding box center [431, 70] width 95 height 24
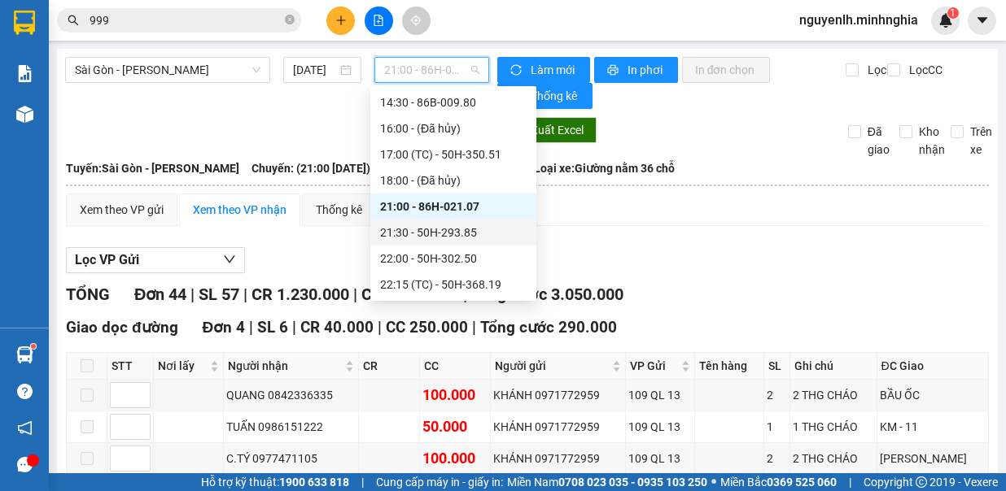
click at [462, 235] on div "21:30 - 50H-293.85" at bounding box center [453, 233] width 146 height 18
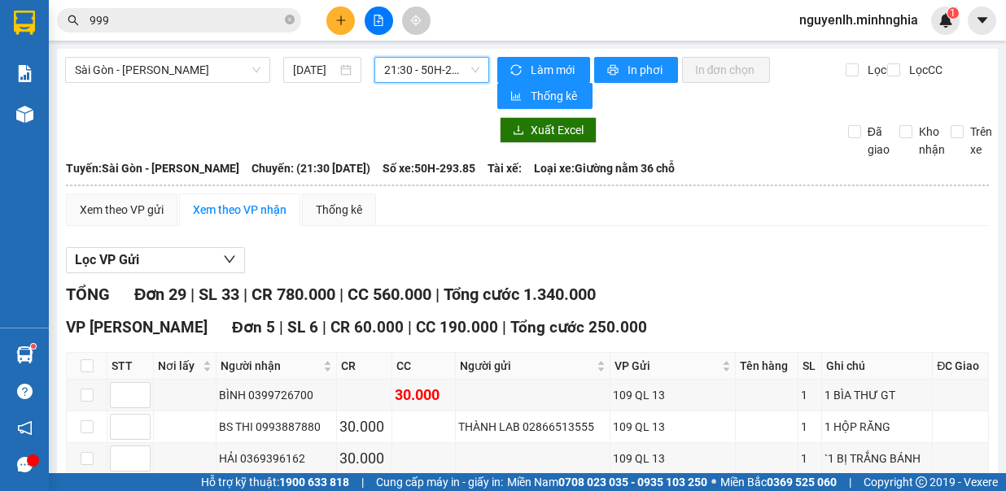
drag, startPoint x: 415, startPoint y: 75, endPoint x: 417, endPoint y: 124, distance: 48.8
click at [413, 74] on span "21:30 - 50H-293.85" at bounding box center [431, 70] width 95 height 24
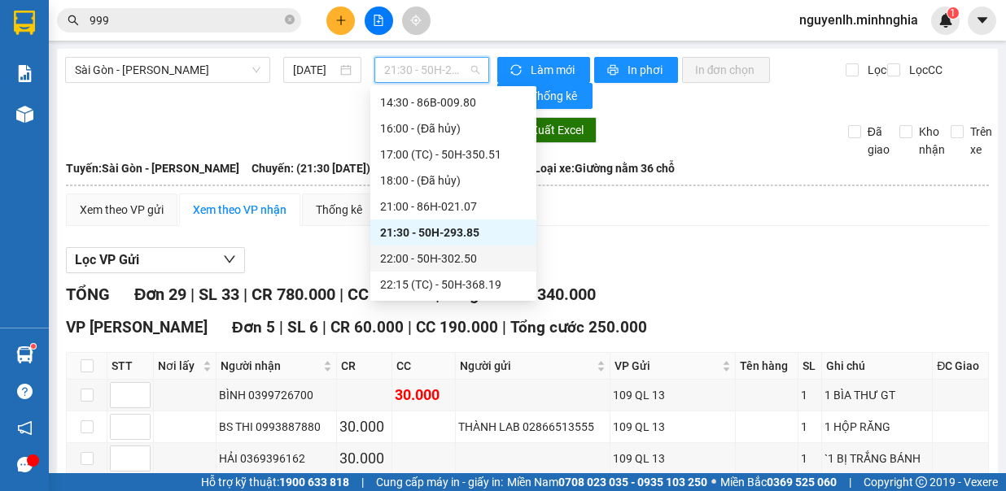
click at [462, 265] on div "22:00 - 50H-302.50" at bounding box center [453, 259] width 146 height 18
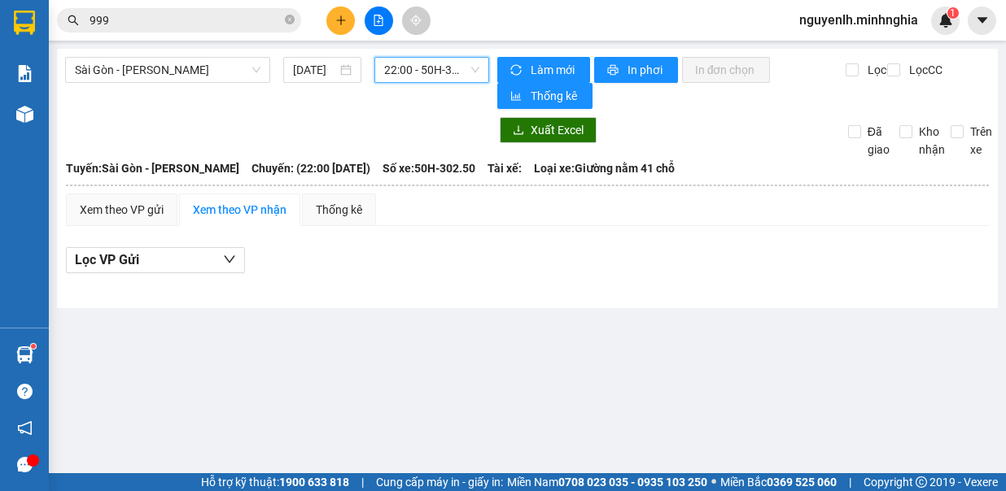
click at [460, 76] on span "22:00 - 50H-302.50" at bounding box center [431, 70] width 95 height 24
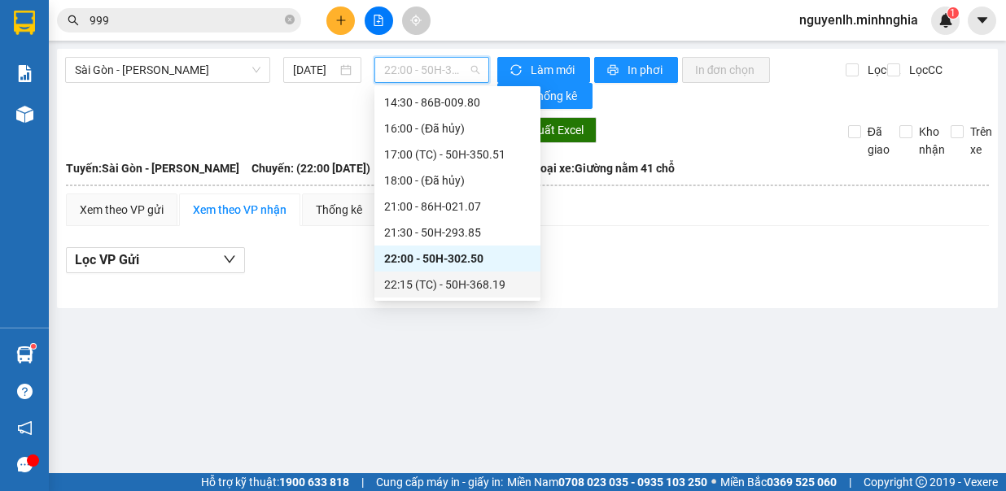
click at [504, 293] on div "22:15 (TC) - 50H-368.19" at bounding box center [457, 285] width 146 height 18
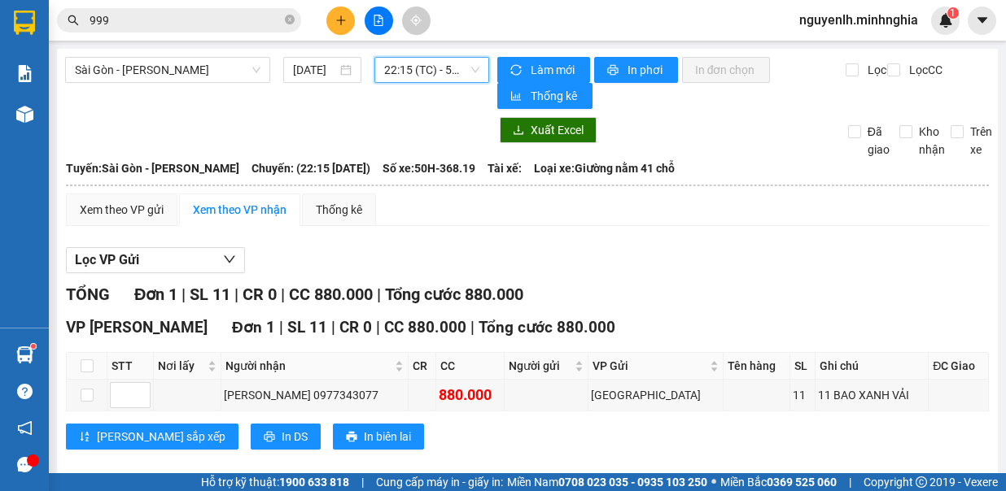
scroll to position [16, 0]
